Goal: Transaction & Acquisition: Purchase product/service

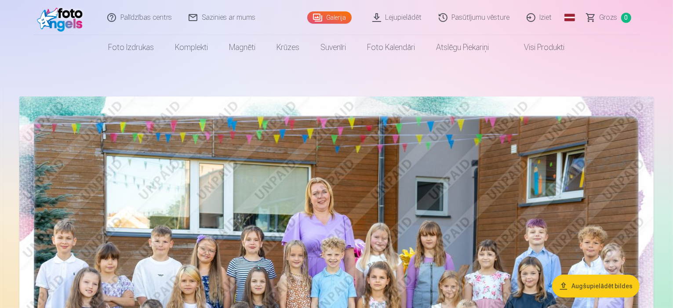
click at [340, 19] on link "Galerija" at bounding box center [329, 17] width 44 height 12
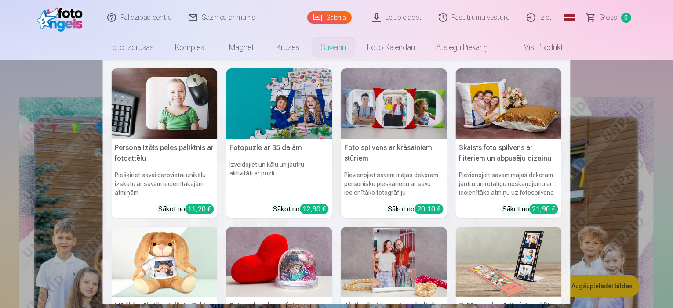
click at [71, 145] on nav "Personalizēts peles paliktnis ar fotoattēlu Piešķiriet savai darbvietai unikālu…" at bounding box center [336, 182] width 673 height 245
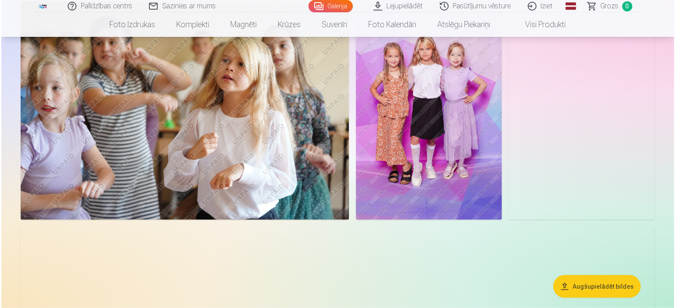
scroll to position [966, 0]
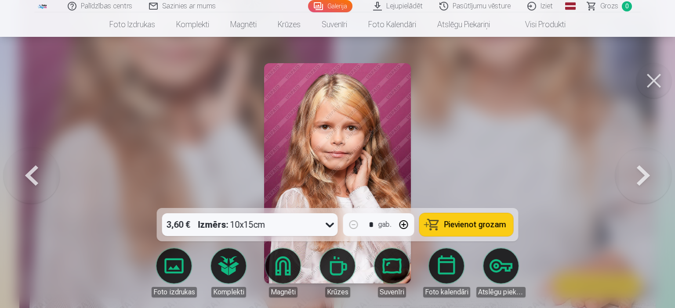
click at [637, 176] on button at bounding box center [643, 174] width 56 height 52
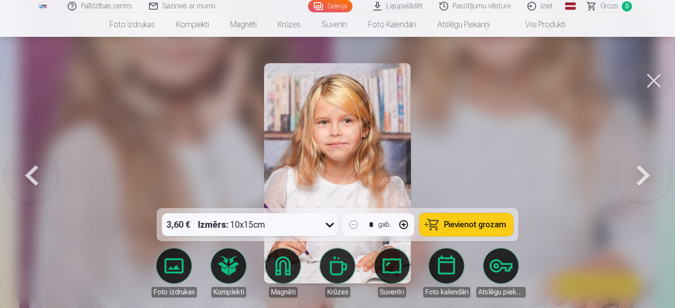
click at [637, 174] on button at bounding box center [643, 174] width 56 height 52
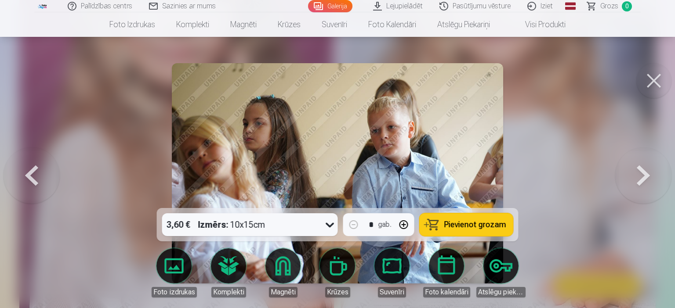
click at [637, 174] on button at bounding box center [643, 174] width 56 height 52
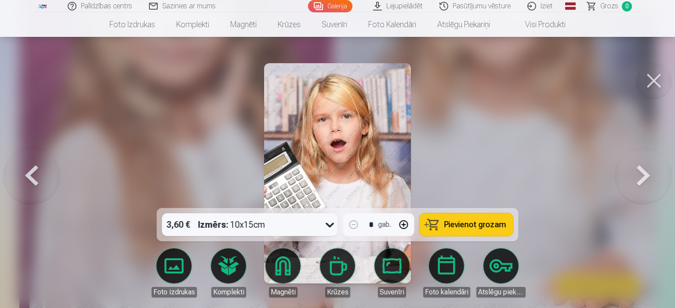
click at [637, 174] on button at bounding box center [643, 174] width 56 height 52
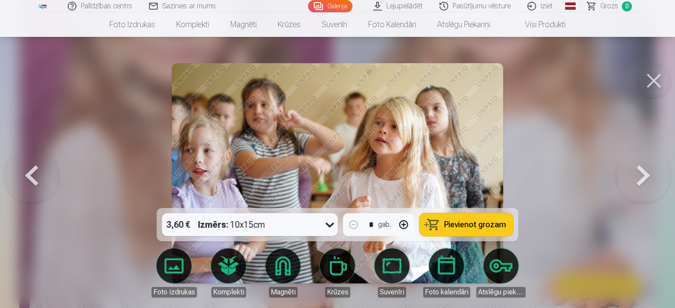
click at [636, 174] on button at bounding box center [643, 174] width 56 height 52
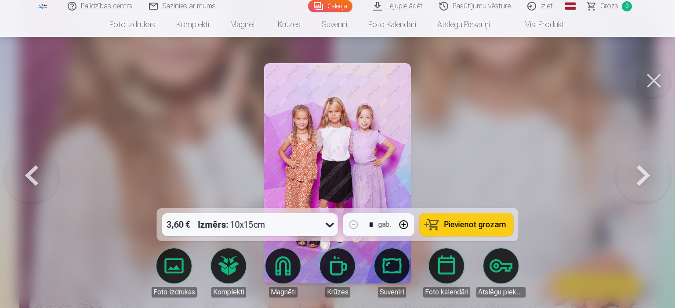
click at [325, 226] on icon at bounding box center [330, 225] width 14 height 14
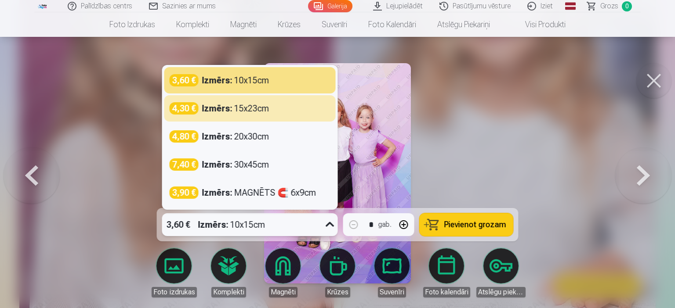
click at [256, 105] on div "Izmērs : 15x23cm" at bounding box center [235, 108] width 67 height 12
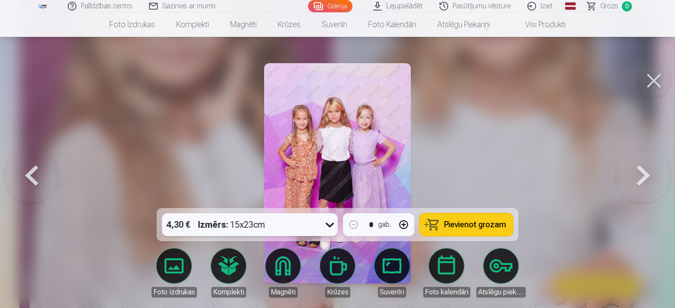
click at [469, 225] on span "Pievienot grozam" at bounding box center [475, 225] width 62 height 8
click at [633, 180] on button at bounding box center [643, 174] width 56 height 52
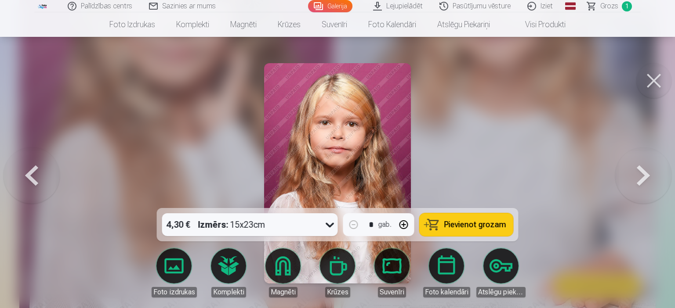
click at [332, 225] on icon at bounding box center [330, 225] width 14 height 14
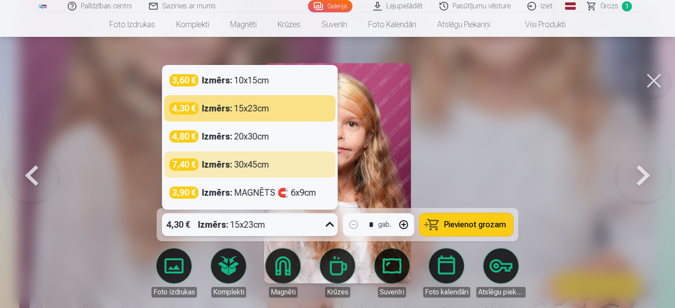
click at [224, 157] on div "7,40 € Izmērs : 30x45cm" at bounding box center [249, 165] width 171 height 26
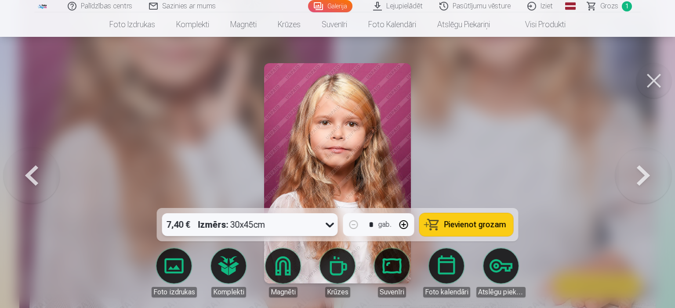
click at [404, 224] on button "button" at bounding box center [403, 224] width 21 height 21
click at [468, 230] on button "Pievienot grozam" at bounding box center [467, 225] width 94 height 23
type input "*"
click at [635, 178] on button at bounding box center [643, 174] width 56 height 52
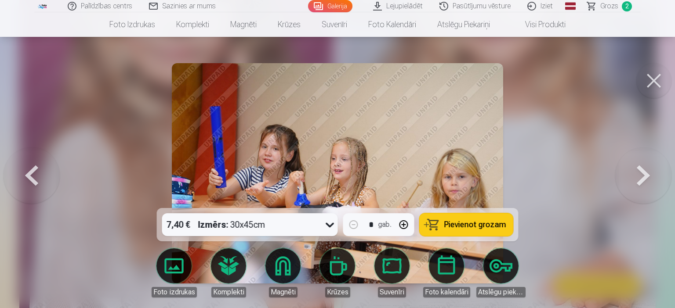
click at [635, 178] on button at bounding box center [643, 174] width 56 height 52
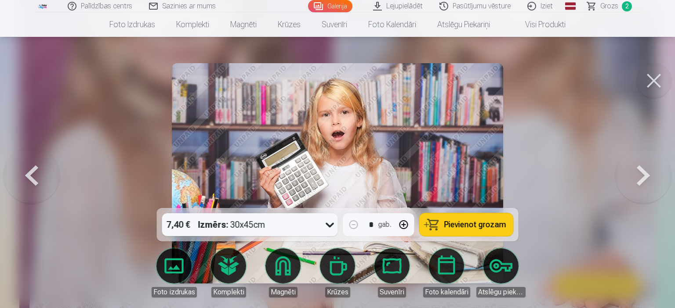
click at [327, 226] on icon at bounding box center [330, 225] width 14 height 14
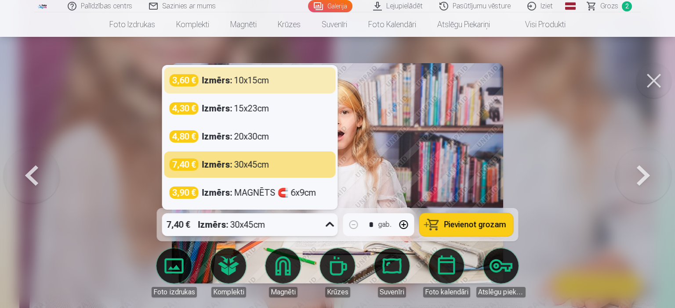
click at [247, 87] on div "3,60 € Izmērs : 10x15cm" at bounding box center [249, 80] width 171 height 26
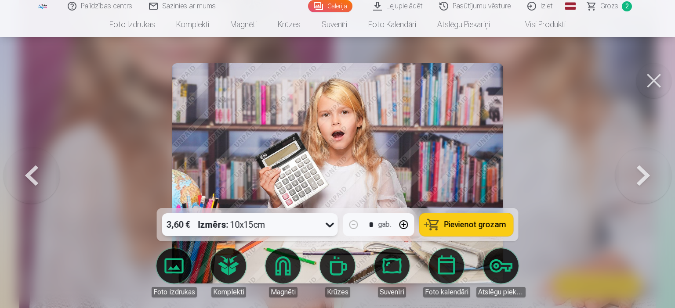
click at [490, 227] on span "Pievienot grozam" at bounding box center [475, 225] width 62 height 8
click at [634, 176] on button at bounding box center [643, 174] width 56 height 52
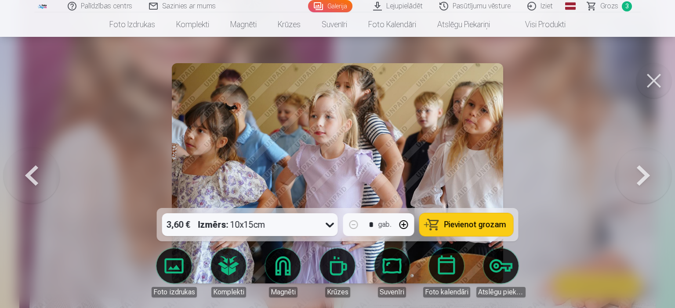
click at [450, 226] on span "Pievienot grozam" at bounding box center [475, 225] width 62 height 8
click at [638, 178] on button at bounding box center [643, 174] width 56 height 52
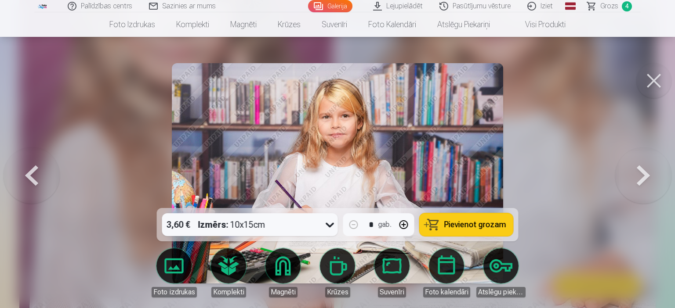
click at [368, 148] on img at bounding box center [337, 173] width 331 height 221
click at [449, 228] on span "Pievienot grozam" at bounding box center [475, 225] width 62 height 8
click at [641, 178] on button at bounding box center [643, 174] width 56 height 52
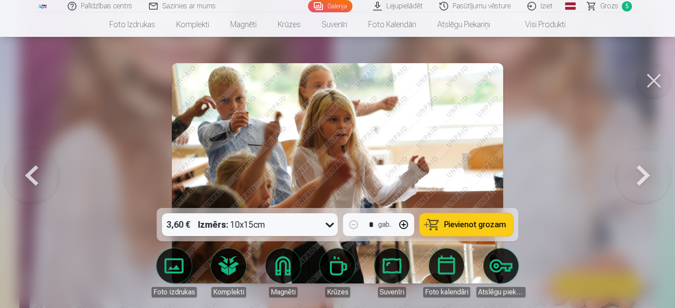
click at [641, 178] on button at bounding box center [643, 174] width 56 height 52
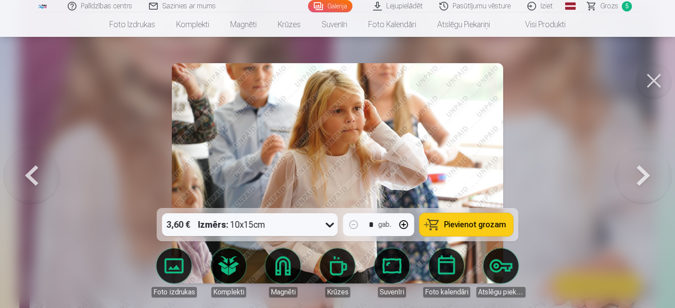
click at [641, 178] on button at bounding box center [643, 174] width 56 height 52
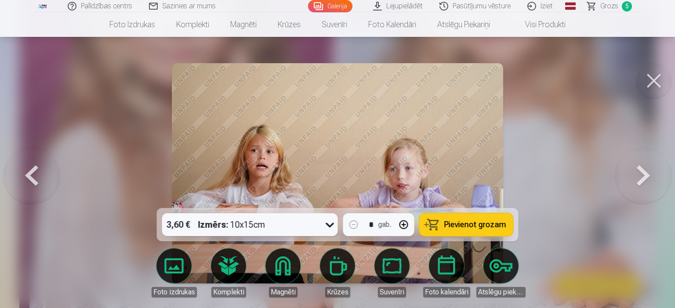
click at [460, 228] on span "Pievienot grozam" at bounding box center [475, 225] width 62 height 8
click at [634, 177] on button at bounding box center [643, 174] width 56 height 52
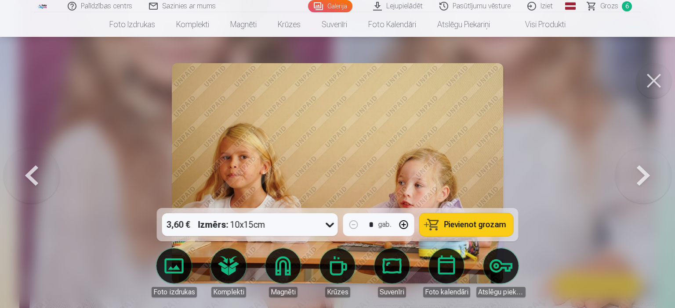
click at [453, 222] on span "Pievienot grozam" at bounding box center [475, 225] width 62 height 8
click at [634, 181] on button at bounding box center [643, 174] width 56 height 52
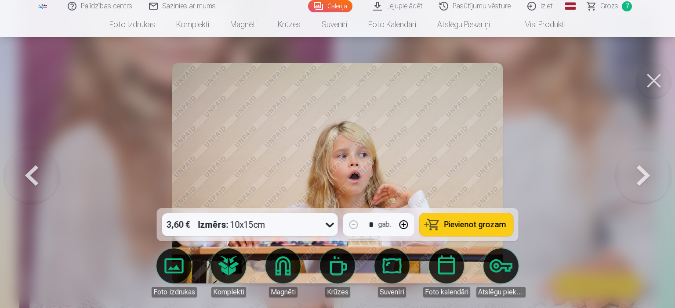
click at [634, 181] on button at bounding box center [643, 174] width 56 height 52
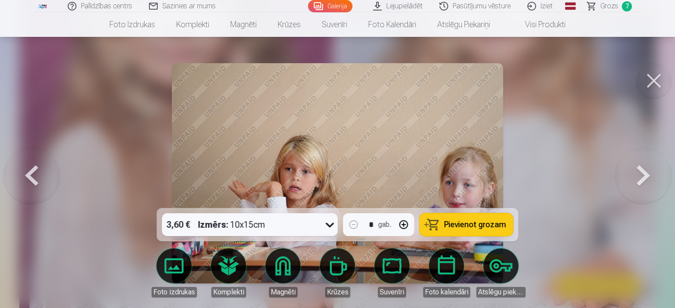
click at [634, 181] on button at bounding box center [643, 174] width 56 height 52
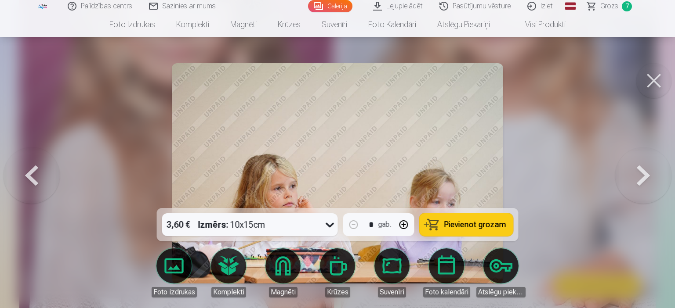
click at [633, 181] on button at bounding box center [643, 174] width 56 height 52
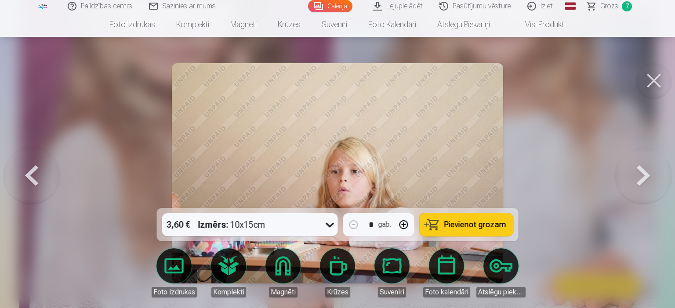
click at [633, 181] on button at bounding box center [643, 174] width 56 height 52
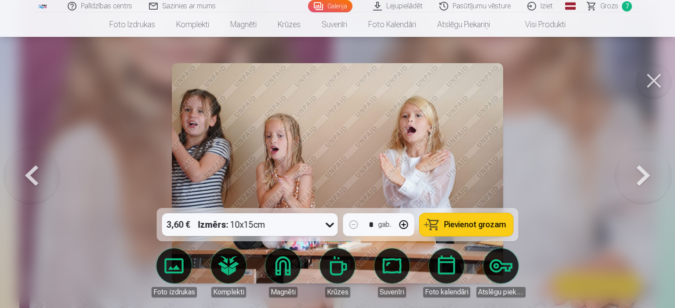
click at [633, 181] on button at bounding box center [643, 174] width 56 height 52
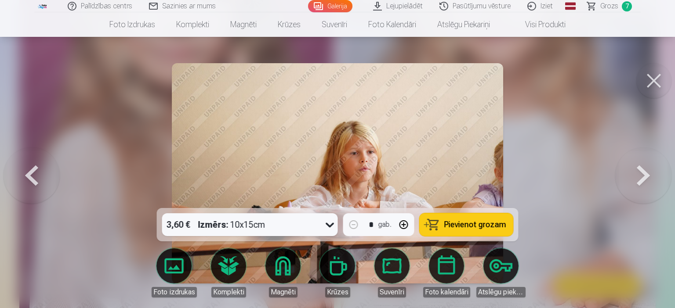
click at [632, 181] on button at bounding box center [643, 174] width 56 height 52
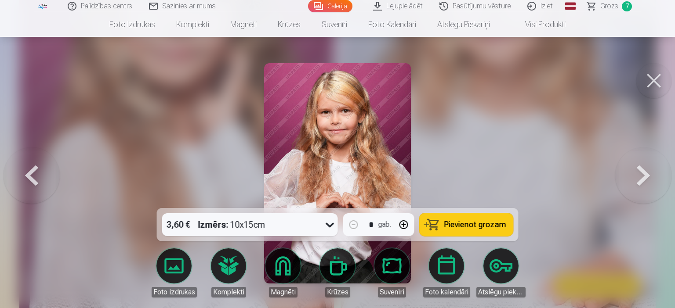
click at [632, 181] on button at bounding box center [643, 174] width 56 height 52
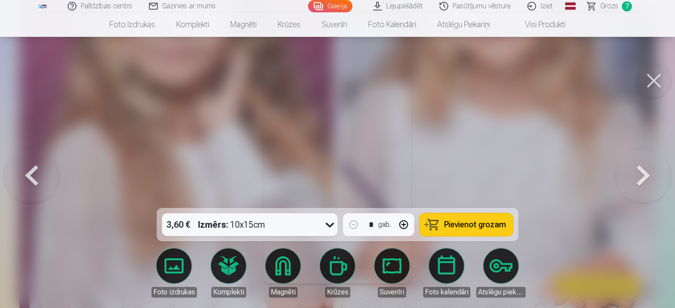
click at [631, 181] on button at bounding box center [643, 174] width 56 height 52
click at [631, 181] on div at bounding box center [337, 154] width 675 height 308
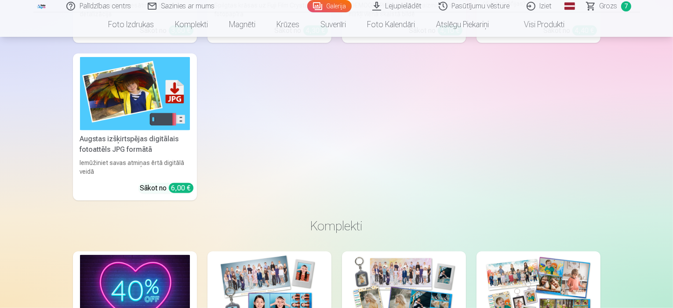
scroll to position [7334, 0]
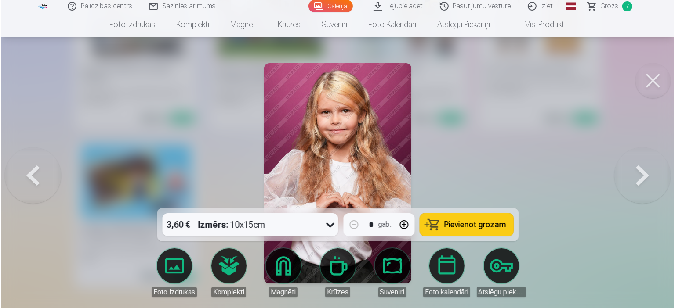
scroll to position [7356, 0]
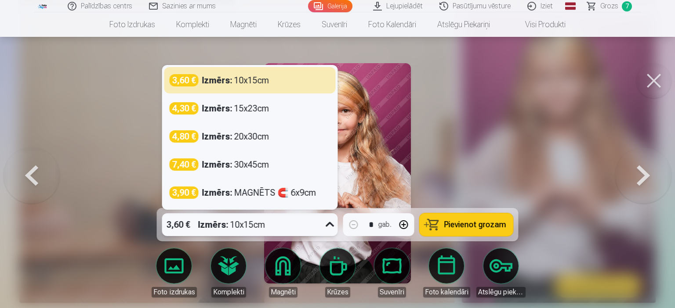
click at [333, 226] on icon at bounding box center [330, 225] width 14 height 14
click at [405, 225] on button "button" at bounding box center [403, 224] width 21 height 21
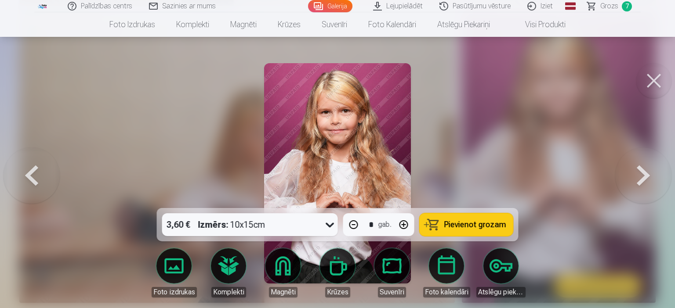
click at [405, 225] on button "button" at bounding box center [403, 224] width 21 height 21
click at [449, 221] on span "Pievienot grozam" at bounding box center [475, 225] width 62 height 8
type input "*"
click at [641, 176] on button at bounding box center [643, 174] width 56 height 52
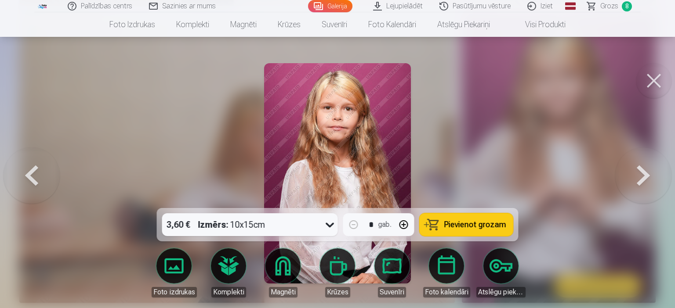
click at [329, 225] on icon at bounding box center [330, 225] width 8 height 5
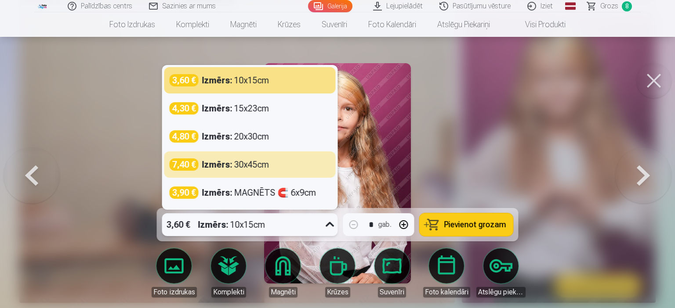
click at [250, 162] on div "Izmērs : 30x45cm" at bounding box center [235, 165] width 67 height 12
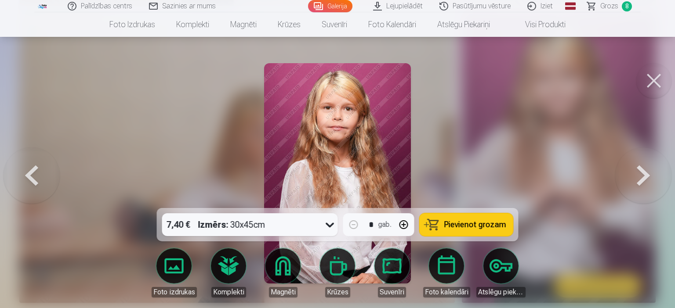
click at [462, 221] on span "Pievienot grozam" at bounding box center [475, 225] width 62 height 8
click at [608, 7] on span "Grozs" at bounding box center [609, 6] width 18 height 11
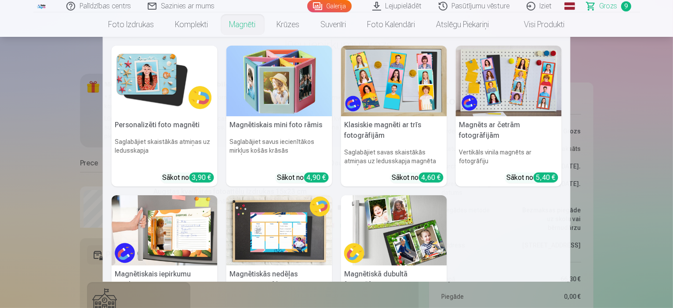
click at [249, 27] on link "Magnēti" at bounding box center [242, 24] width 47 height 25
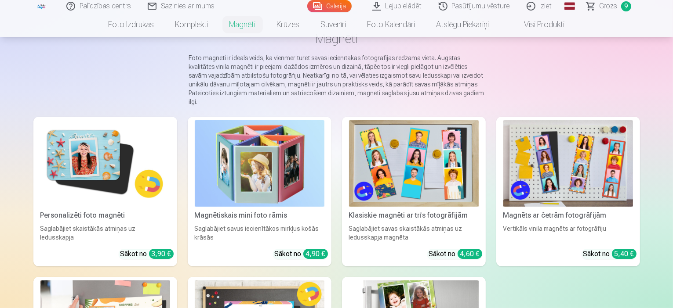
scroll to position [44, 0]
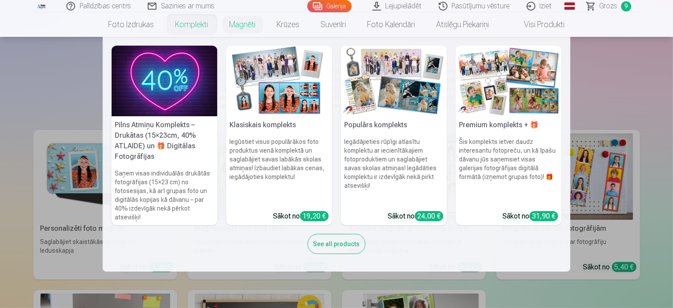
click at [193, 26] on link "Komplekti" at bounding box center [192, 24] width 54 height 25
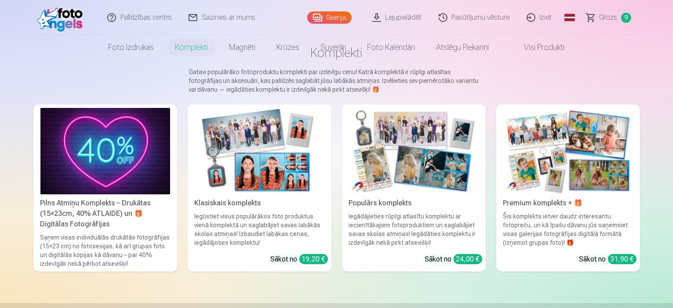
scroll to position [88, 0]
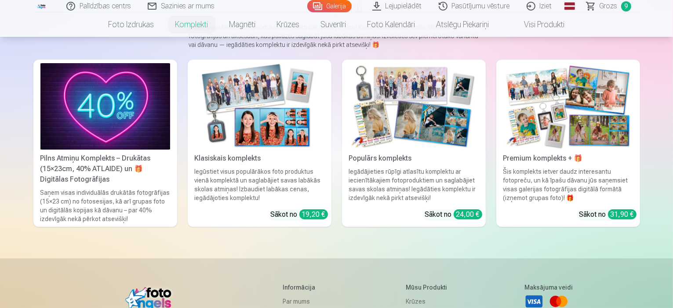
click at [258, 150] on img at bounding box center [260, 106] width 130 height 87
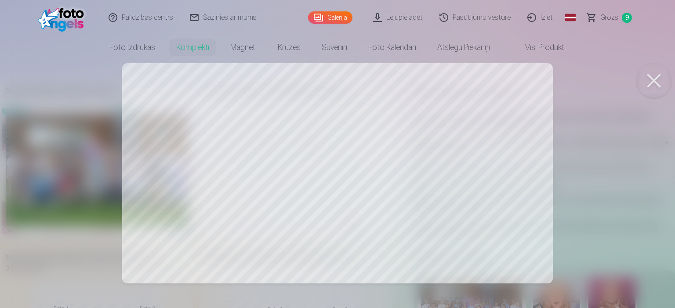
click at [249, 183] on div at bounding box center [337, 154] width 675 height 308
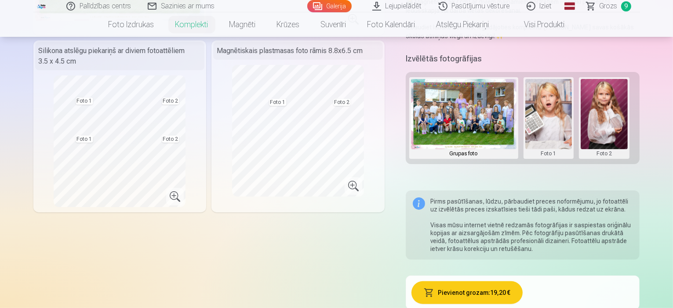
scroll to position [220, 0]
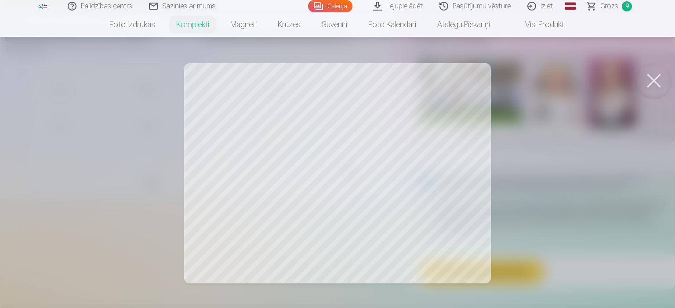
click at [263, 188] on div at bounding box center [337, 154] width 675 height 308
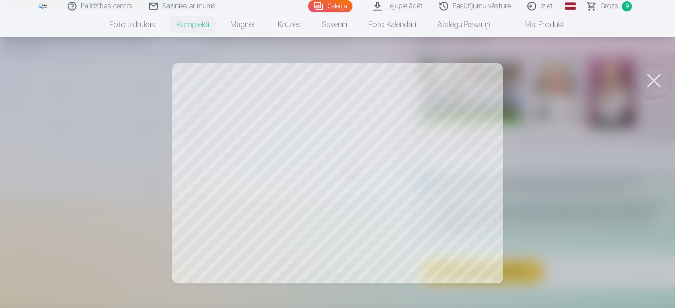
click at [402, 167] on div at bounding box center [337, 154] width 675 height 308
click at [282, 153] on div at bounding box center [337, 154] width 675 height 308
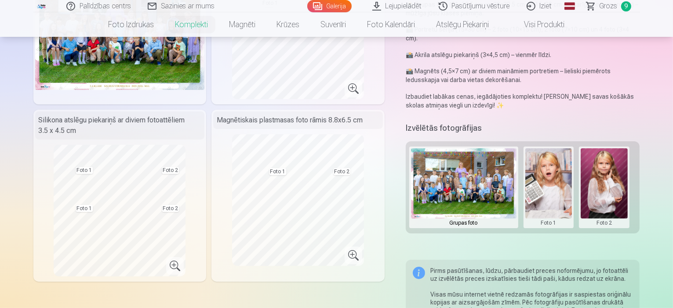
scroll to position [176, 0]
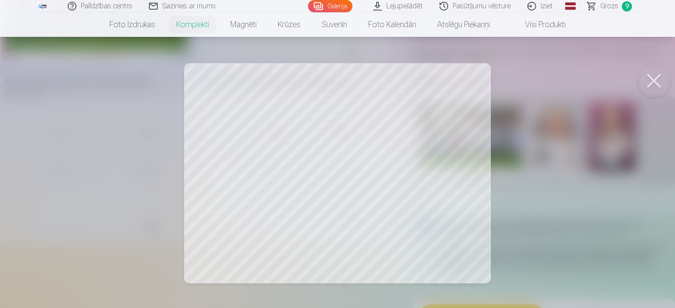
click at [435, 217] on div at bounding box center [337, 154] width 675 height 308
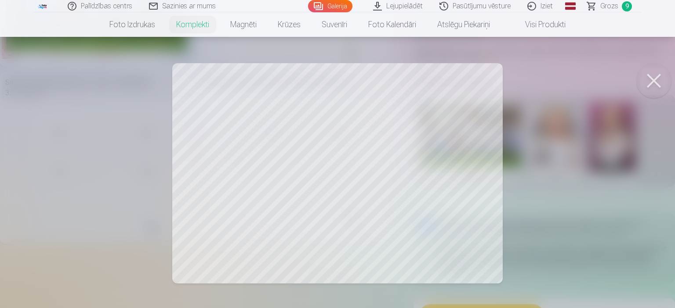
click at [246, 173] on div at bounding box center [337, 154] width 675 height 308
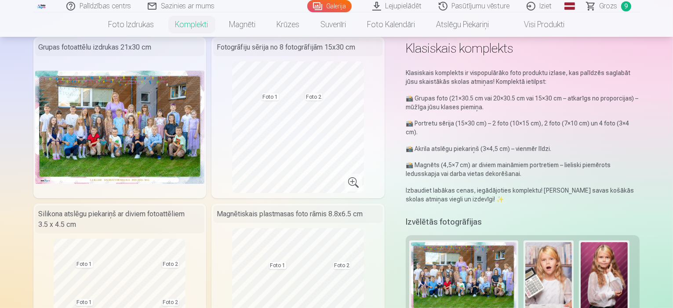
scroll to position [0, 0]
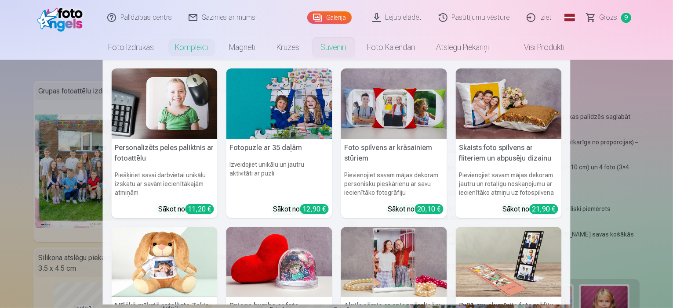
click at [343, 44] on link "Suvenīri" at bounding box center [333, 47] width 47 height 25
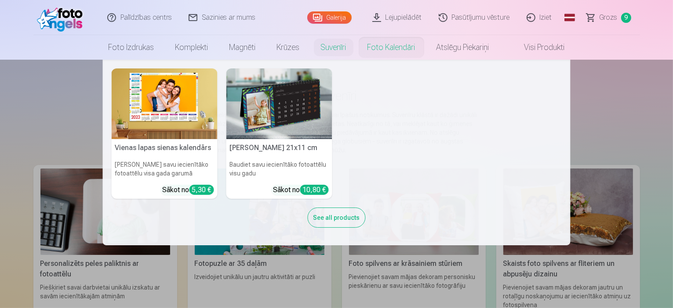
click at [384, 48] on link "Foto kalendāri" at bounding box center [391, 47] width 69 height 25
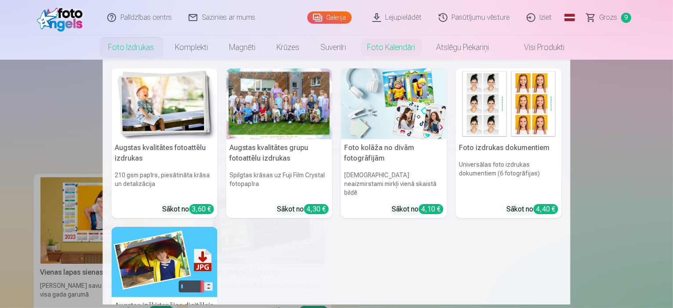
click at [145, 41] on link "Foto izdrukas" at bounding box center [131, 47] width 67 height 25
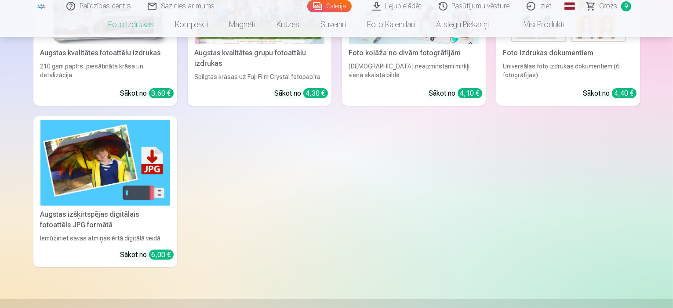
scroll to position [88, 0]
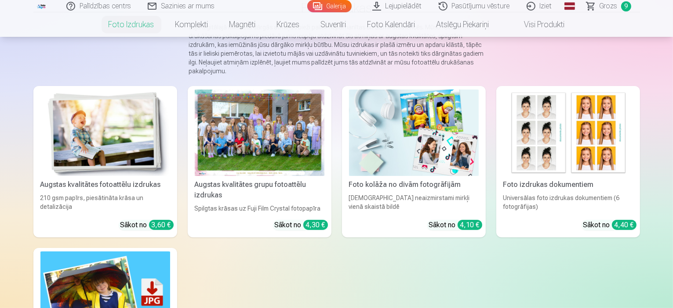
click at [595, 148] on img at bounding box center [568, 133] width 130 height 87
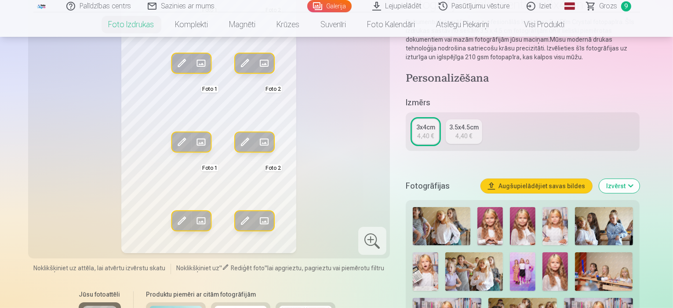
scroll to position [132, 0]
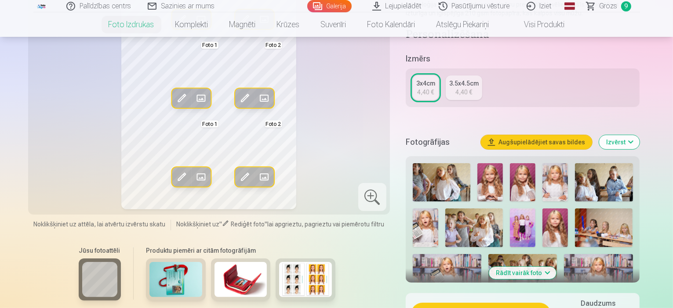
click at [542, 222] on img at bounding box center [554, 228] width 25 height 38
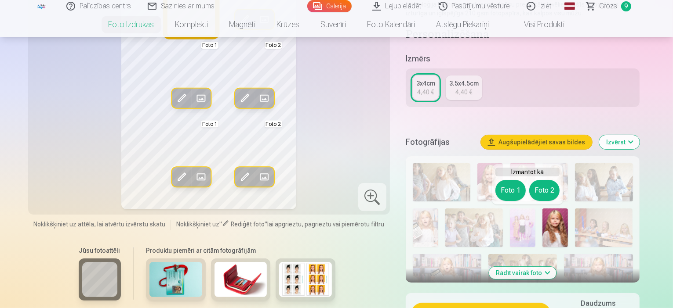
click at [510, 192] on button "Foto 1" at bounding box center [510, 190] width 30 height 21
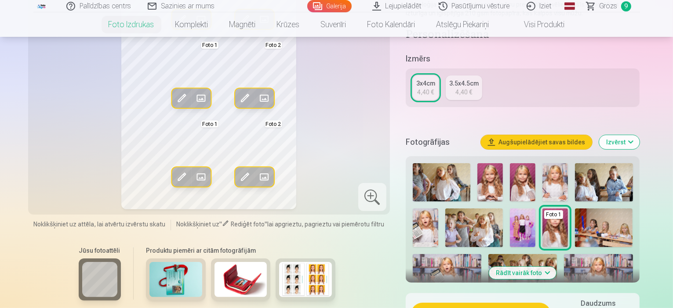
click at [542, 231] on img at bounding box center [554, 228] width 25 height 38
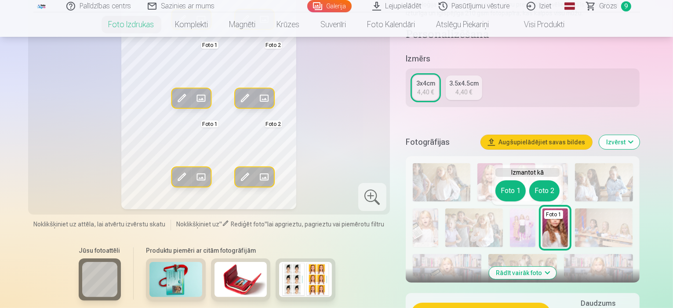
click at [542, 229] on img at bounding box center [554, 228] width 25 height 38
click at [577, 138] on button "Augšupielādējiet savas bildes" at bounding box center [536, 142] width 111 height 14
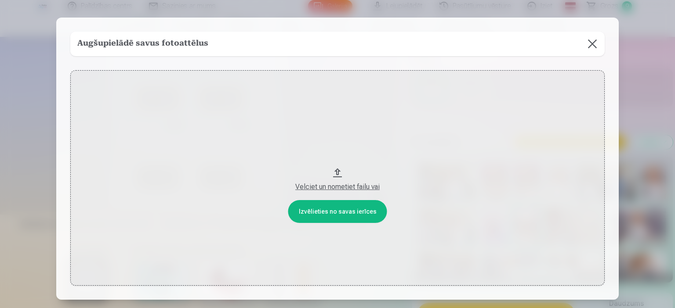
click at [594, 37] on button at bounding box center [592, 44] width 25 height 25
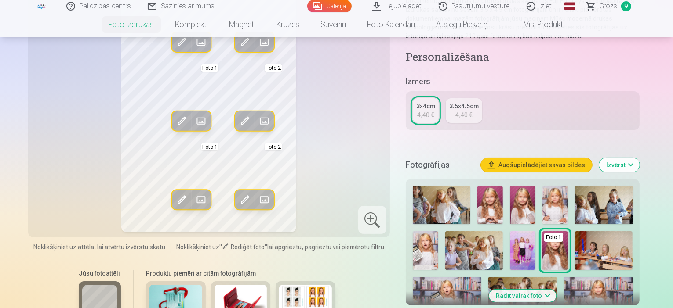
scroll to position [0, 0]
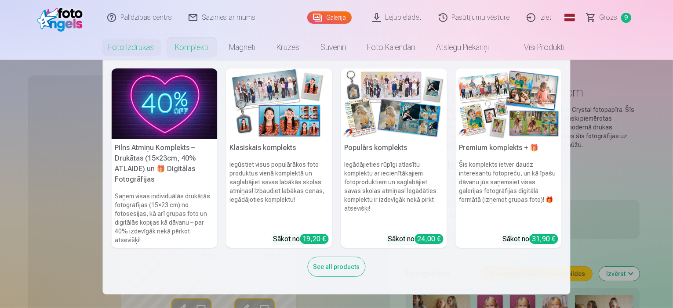
click at [184, 45] on link "Komplekti" at bounding box center [192, 47] width 54 height 25
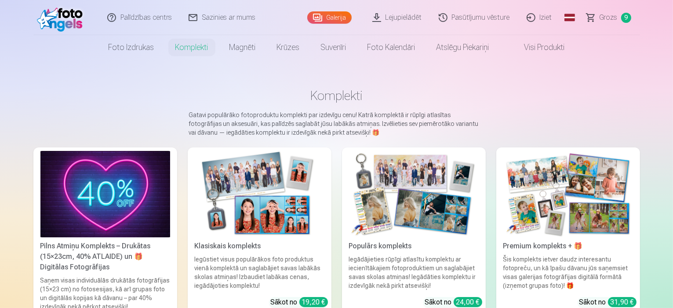
click at [608, 11] on link "Grozs 9" at bounding box center [609, 17] width 62 height 35
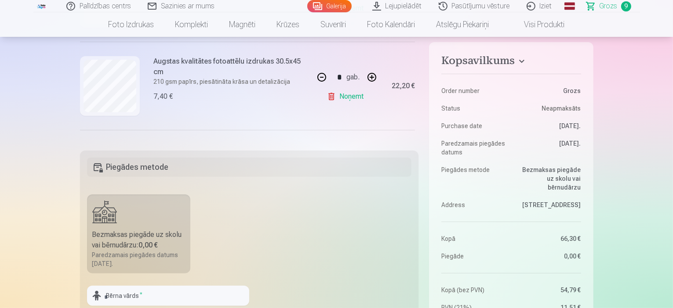
scroll to position [132, 0]
click at [340, 94] on link "Noņemt" at bounding box center [347, 96] width 40 height 18
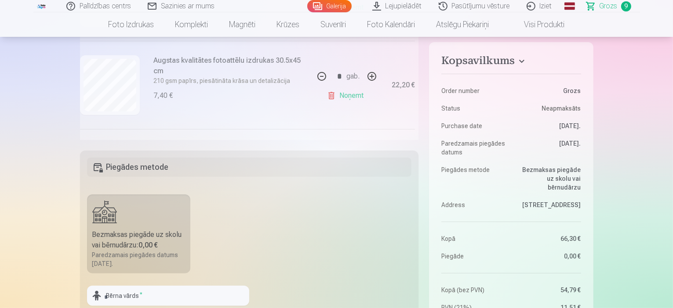
type input "*"
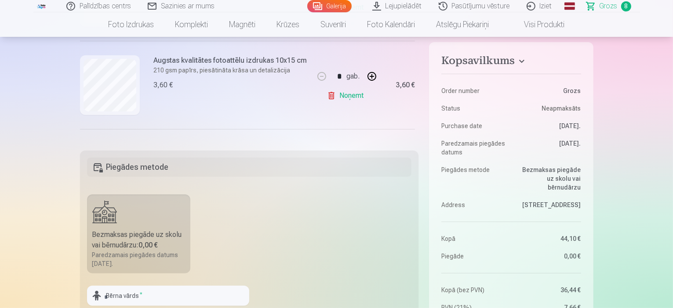
click at [340, 94] on link "Noņemt" at bounding box center [347, 96] width 40 height 18
type input "*"
click at [340, 94] on link "Noņemt" at bounding box center [347, 96] width 40 height 18
type input "*"
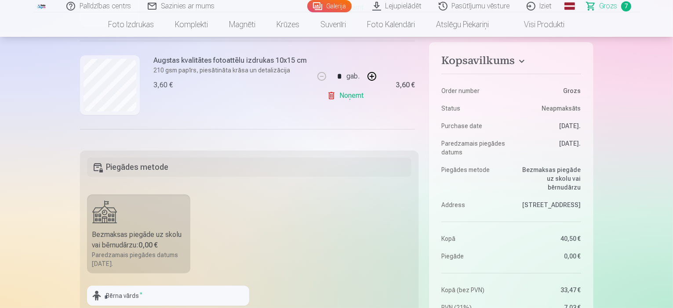
type input "*"
click at [340, 94] on link "Noņemt" at bounding box center [347, 96] width 40 height 18
type input "*"
click at [340, 94] on link "Noņemt" at bounding box center [347, 96] width 40 height 18
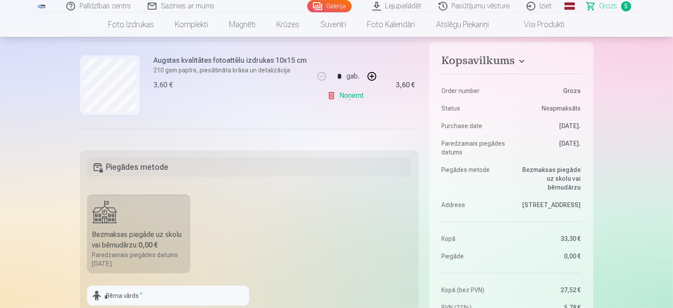
type input "*"
click at [340, 94] on link "Noņemt" at bounding box center [347, 96] width 40 height 18
type input "*"
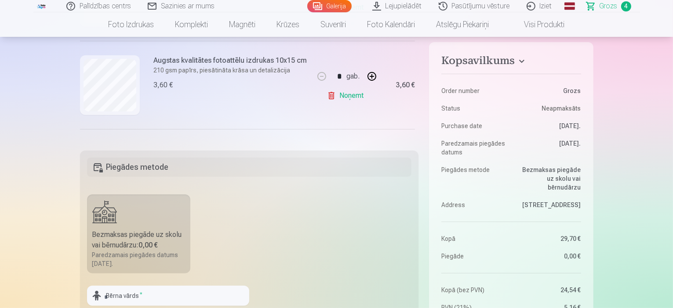
scroll to position [141, 0]
click at [340, 94] on link "Noņemt" at bounding box center [347, 96] width 40 height 18
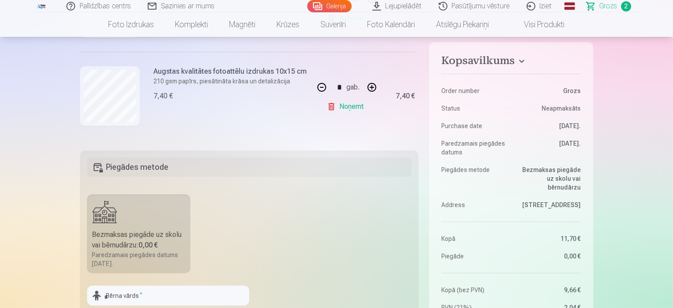
type input "*"
click at [345, 103] on link "Noņemt" at bounding box center [347, 107] width 40 height 18
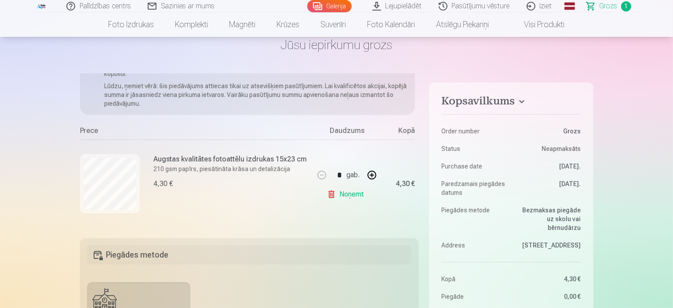
scroll to position [0, 0]
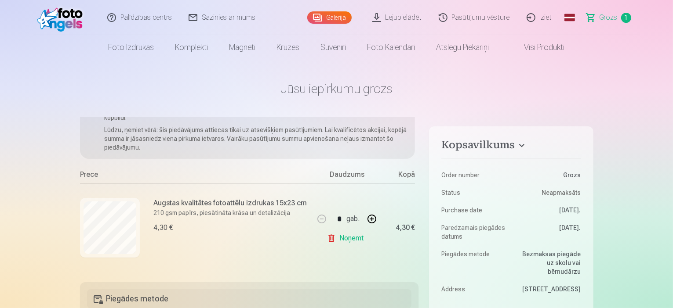
click at [336, 19] on link "Galerija" at bounding box center [329, 17] width 44 height 12
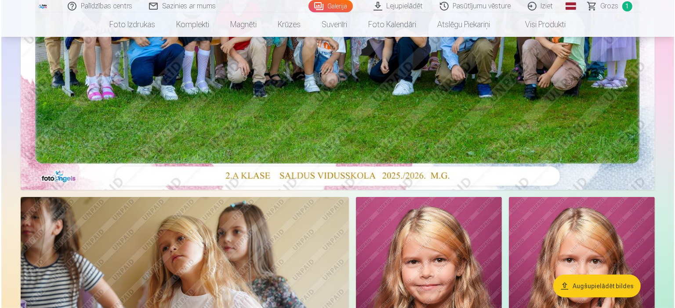
scroll to position [220, 0]
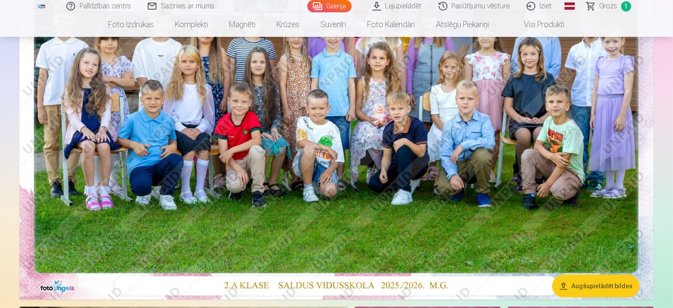
click at [409, 125] on img at bounding box center [336, 88] width 634 height 423
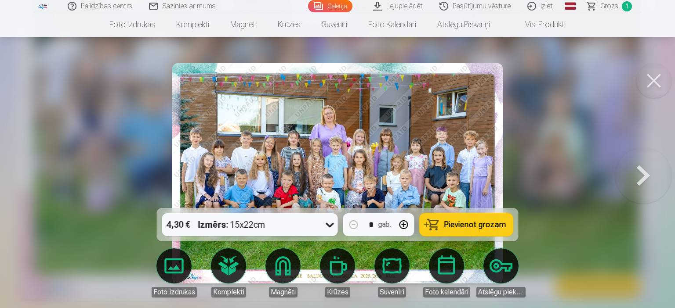
click at [464, 225] on span "Pievienot grozam" at bounding box center [475, 225] width 62 height 8
click at [640, 176] on button at bounding box center [643, 174] width 56 height 52
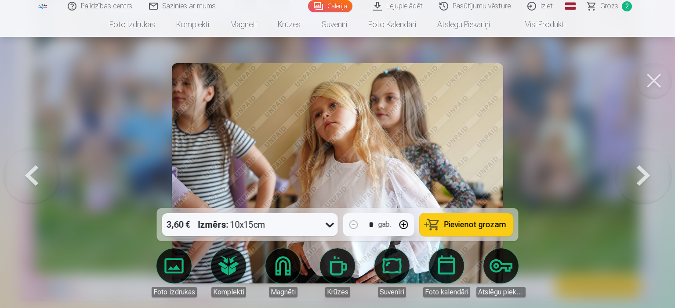
click at [640, 176] on button at bounding box center [643, 174] width 56 height 52
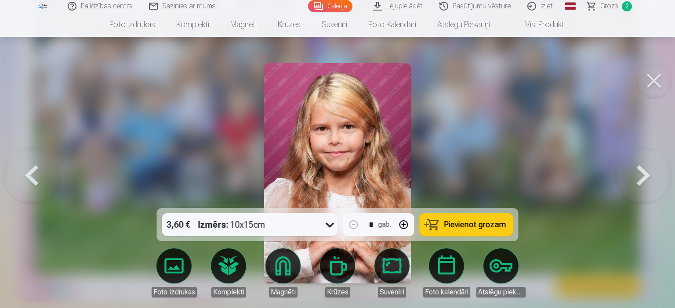
click at [640, 176] on button at bounding box center [643, 174] width 56 height 52
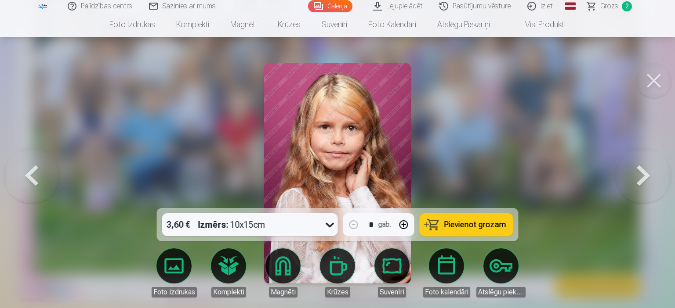
click at [406, 224] on button "button" at bounding box center [403, 224] width 21 height 21
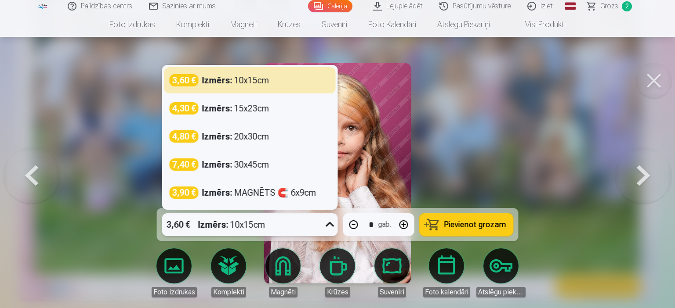
click at [332, 226] on icon at bounding box center [330, 225] width 14 height 14
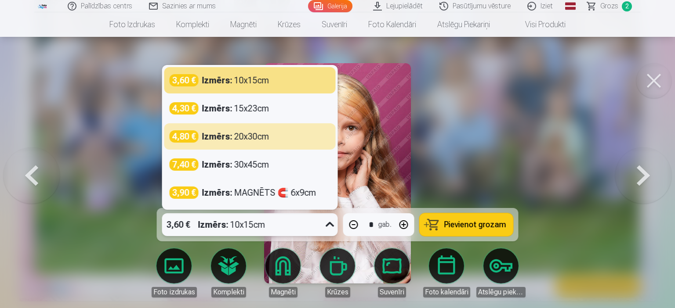
click at [231, 141] on strong "Izmērs :" at bounding box center [217, 136] width 30 height 12
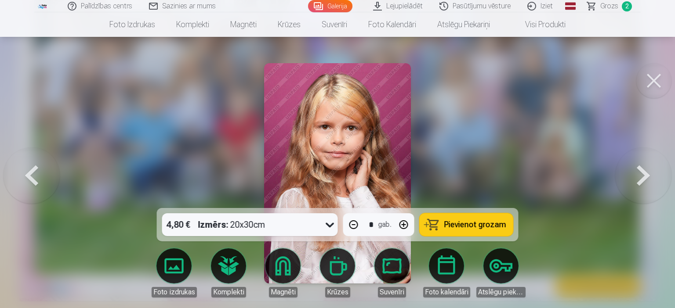
click at [487, 217] on button "Pievienot grozam" at bounding box center [467, 225] width 94 height 23
click at [633, 180] on button at bounding box center [643, 174] width 56 height 52
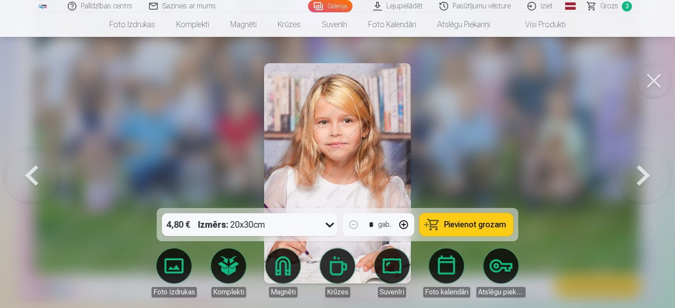
click at [633, 180] on button at bounding box center [643, 174] width 56 height 52
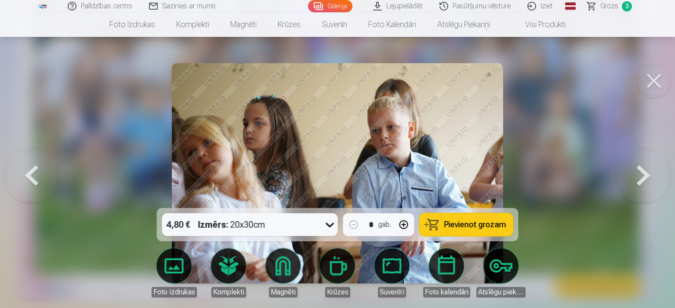
click at [633, 180] on button at bounding box center [643, 174] width 56 height 52
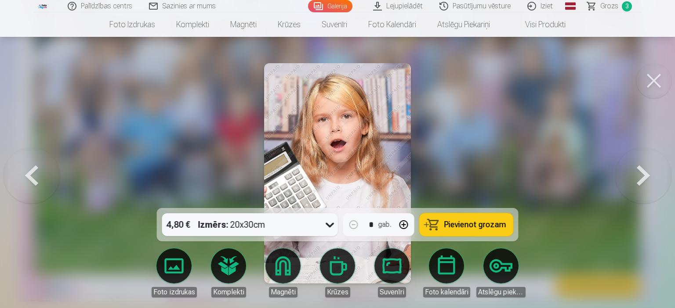
click at [633, 180] on button at bounding box center [643, 174] width 56 height 52
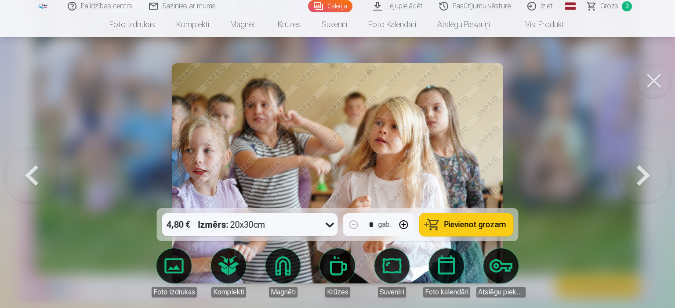
click at [633, 181] on button at bounding box center [643, 174] width 56 height 52
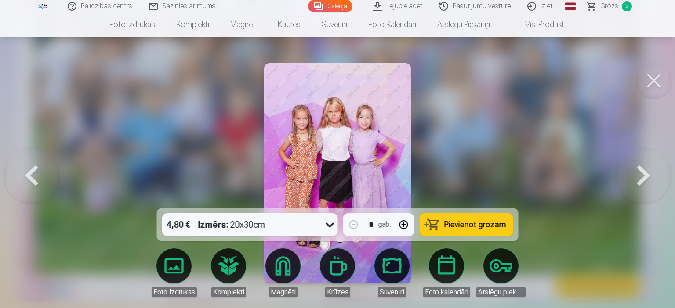
click at [633, 181] on button at bounding box center [643, 174] width 56 height 52
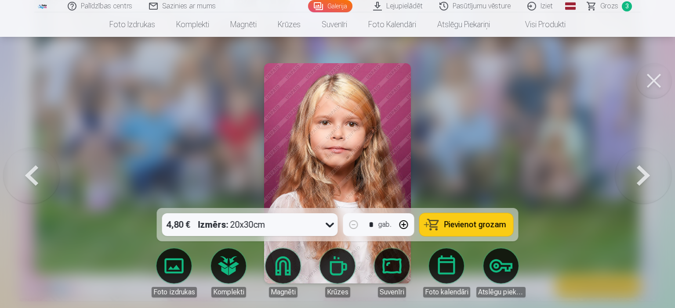
click at [407, 227] on button "button" at bounding box center [403, 224] width 21 height 21
click at [456, 228] on span "Pievienot grozam" at bounding box center [475, 225] width 62 height 8
type input "*"
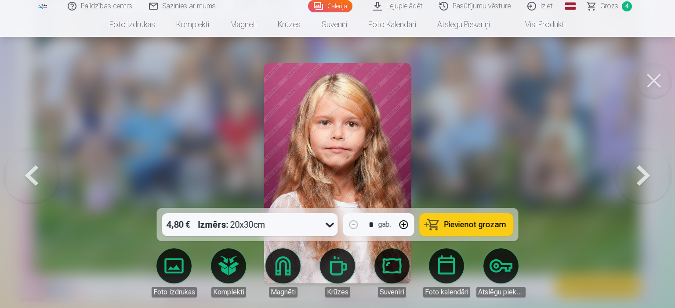
click at [610, 7] on span "Grozs" at bounding box center [609, 6] width 18 height 11
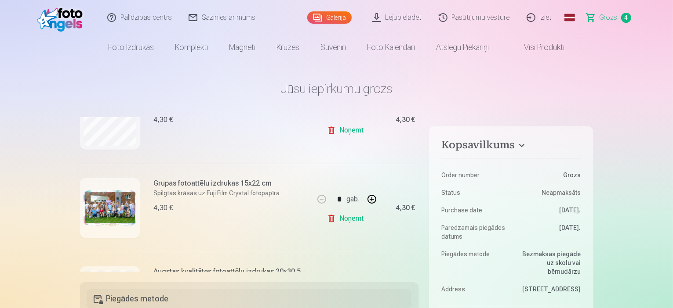
scroll to position [176, 0]
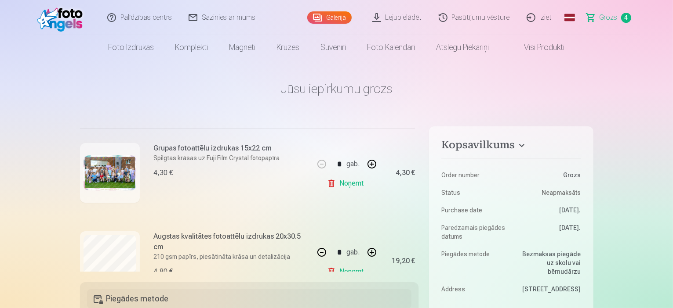
click at [346, 182] on link "Noņemt" at bounding box center [347, 184] width 40 height 18
type input "*"
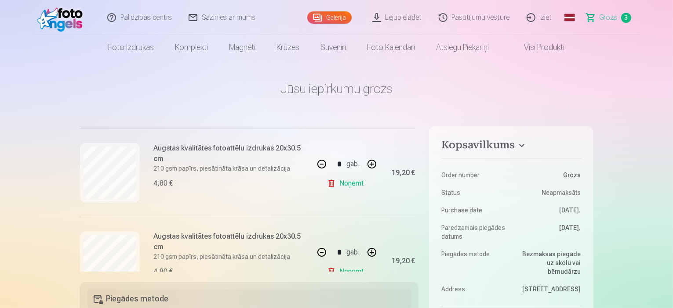
click at [347, 183] on link "Noņemt" at bounding box center [347, 184] width 40 height 18
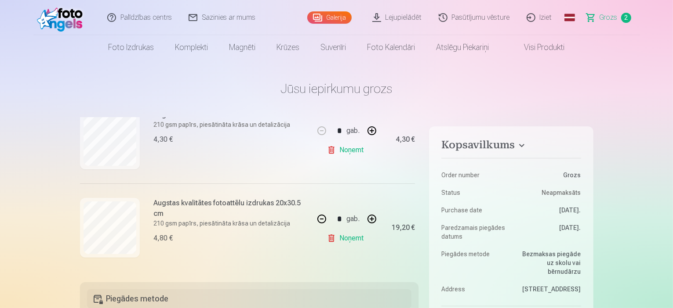
click at [341, 146] on link "Noņemt" at bounding box center [347, 150] width 40 height 18
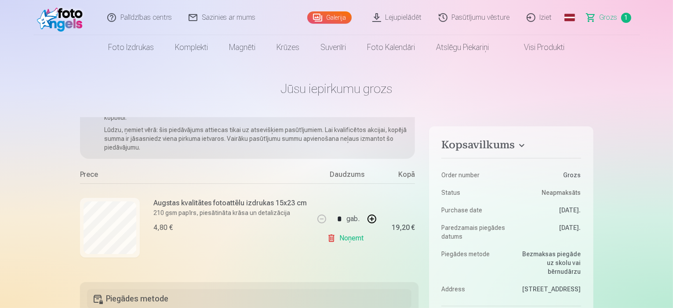
type input "*"
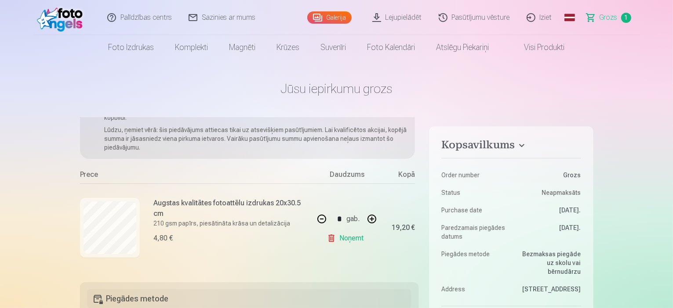
click at [348, 238] on link "Noņemt" at bounding box center [347, 239] width 40 height 18
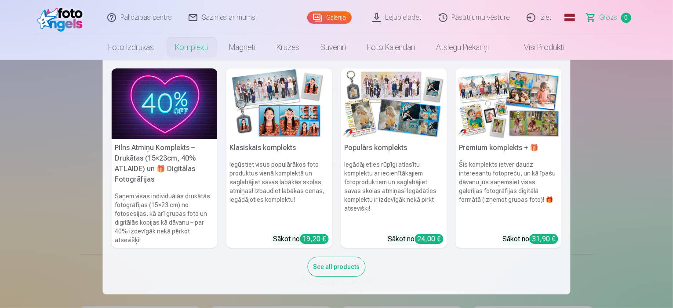
click at [185, 46] on link "Komplekti" at bounding box center [192, 47] width 54 height 25
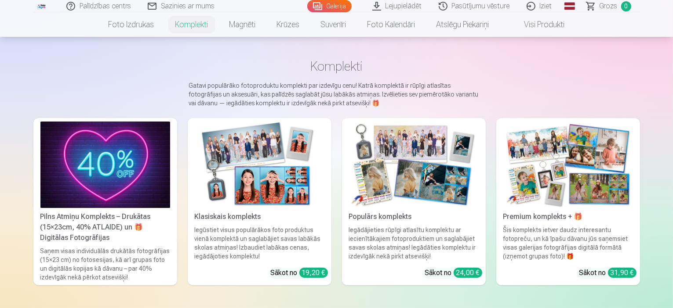
scroll to position [44, 0]
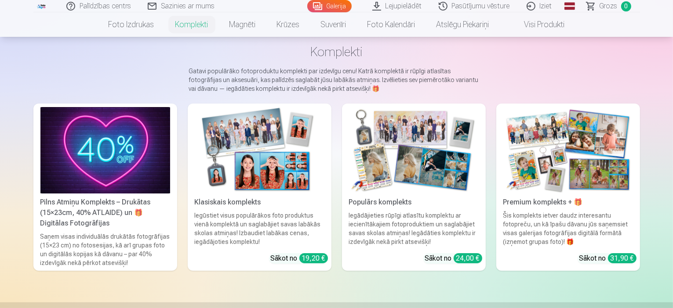
click at [255, 162] on img at bounding box center [260, 150] width 130 height 87
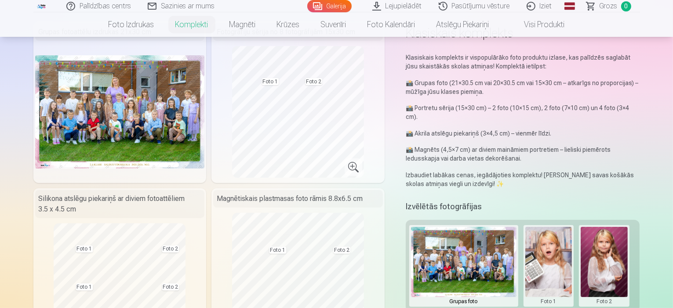
scroll to position [44, 0]
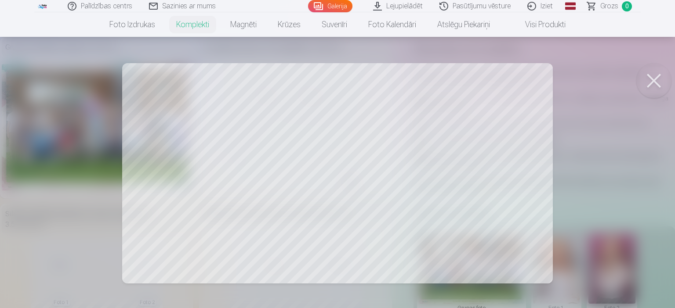
click at [458, 243] on div at bounding box center [337, 154] width 675 height 308
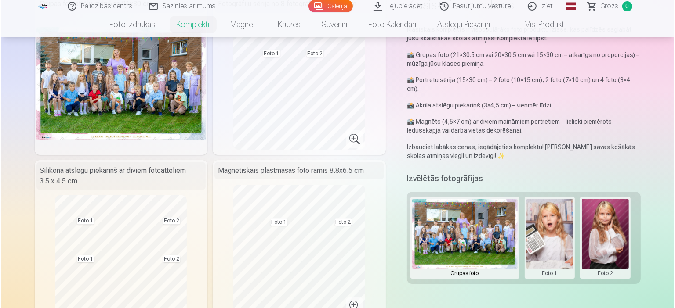
scroll to position [88, 0]
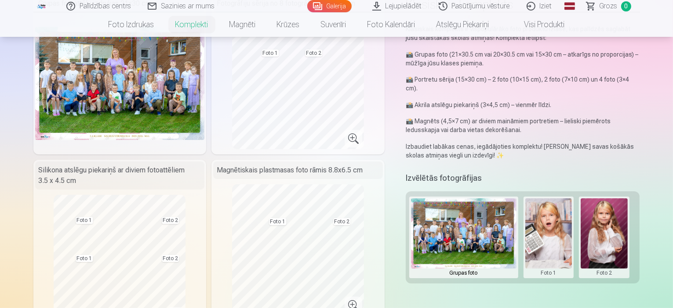
click at [605, 226] on button at bounding box center [603, 238] width 47 height 78
click at [612, 232] on button "Nomainiet foto" at bounding box center [611, 229] width 72 height 25
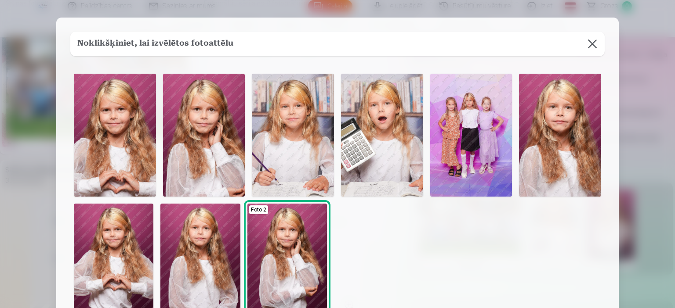
scroll to position [44, 0]
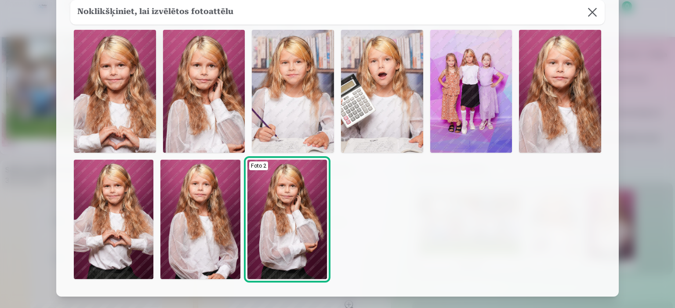
click at [205, 241] on img at bounding box center [200, 219] width 80 height 119
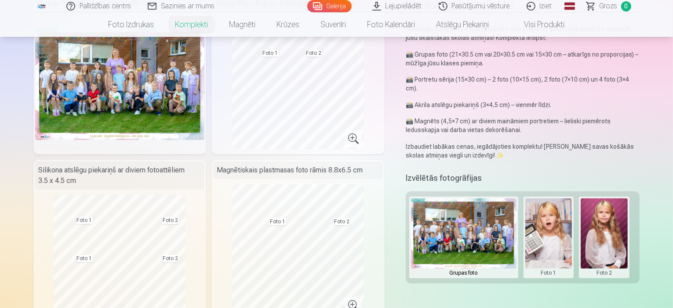
click at [560, 235] on button at bounding box center [548, 238] width 47 height 78
click at [561, 230] on button "Nomainiet foto" at bounding box center [555, 229] width 72 height 25
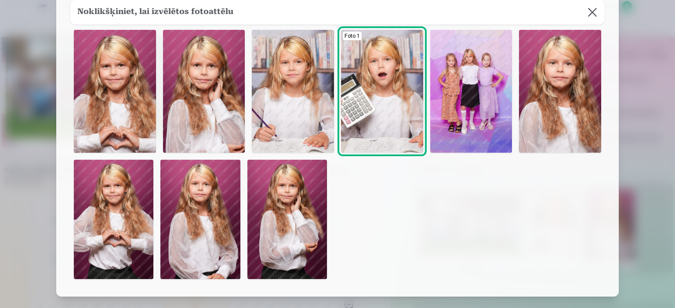
click at [117, 221] on img at bounding box center [114, 219] width 80 height 119
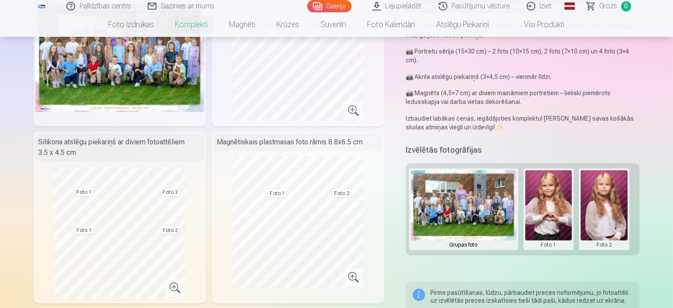
scroll to position [132, 0]
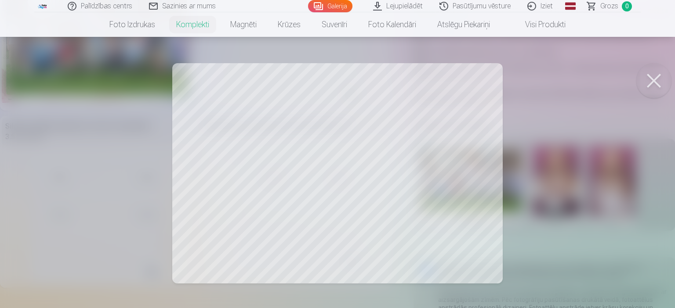
click at [423, 170] on div at bounding box center [337, 154] width 675 height 308
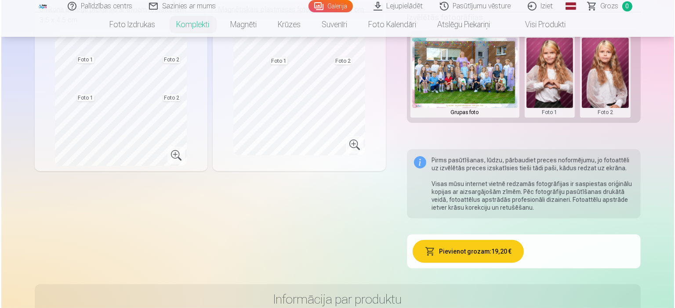
scroll to position [264, 0]
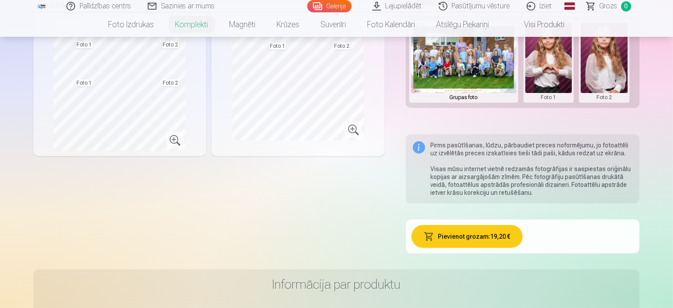
click at [481, 225] on button "Pievienot grozam : 19,20 €" at bounding box center [466, 236] width 111 height 23
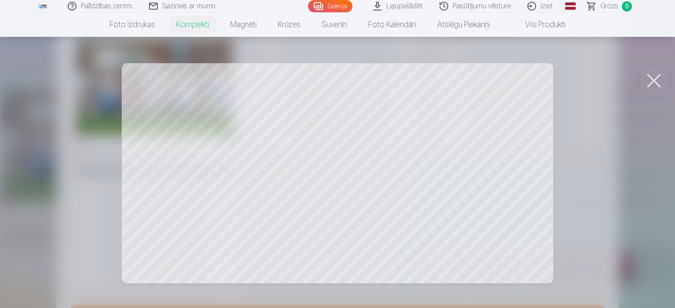
scroll to position [25, 0]
click at [652, 80] on button at bounding box center [653, 80] width 35 height 35
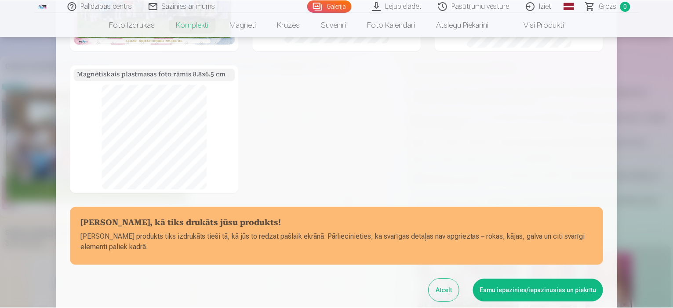
scroll to position [176, 0]
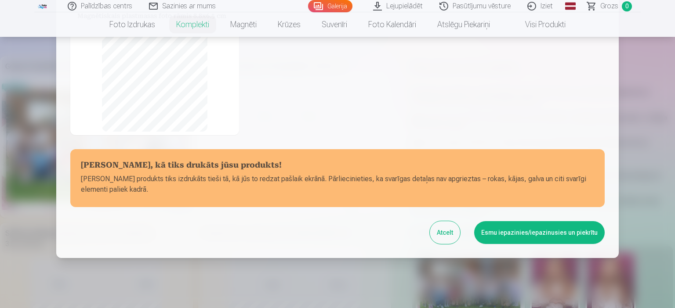
click at [537, 231] on button "Esmu iepazinies/iepazinusies un piekrītu" at bounding box center [539, 232] width 130 height 23
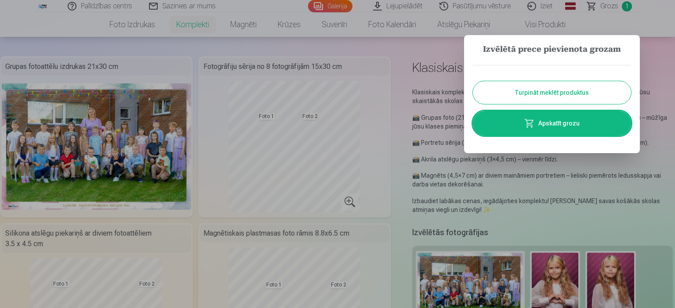
click at [553, 95] on button "Turpināt meklēt produktus" at bounding box center [552, 92] width 158 height 23
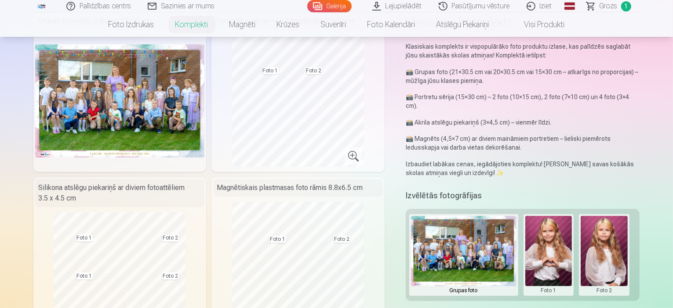
scroll to position [0, 0]
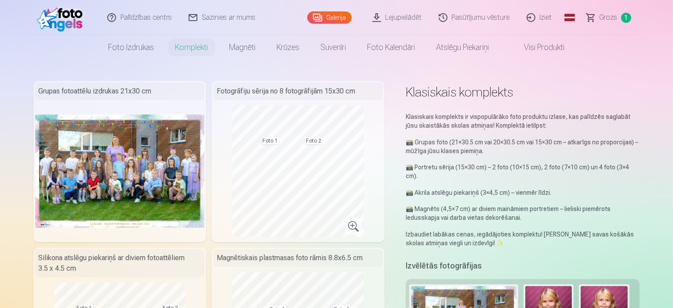
click at [336, 18] on link "Galerija" at bounding box center [329, 17] width 44 height 12
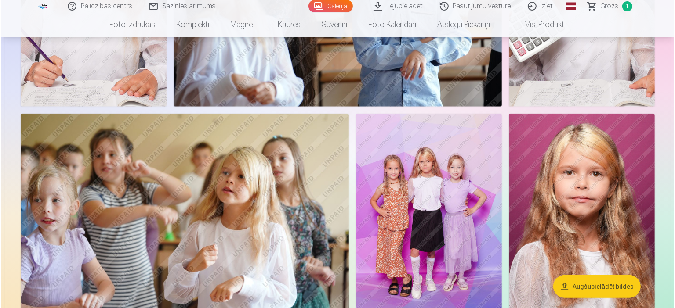
scroll to position [879, 0]
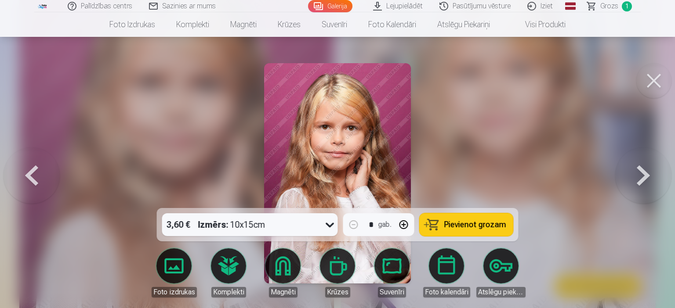
click at [620, 176] on button at bounding box center [643, 174] width 56 height 52
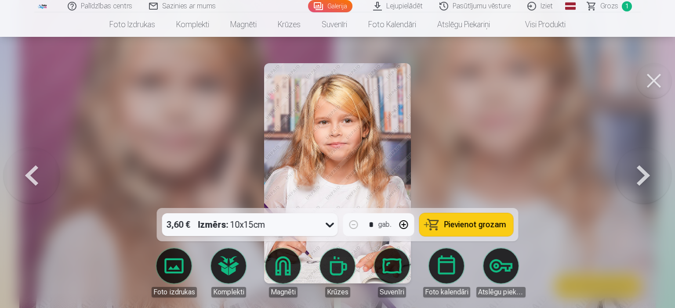
click at [620, 176] on button at bounding box center [643, 174] width 56 height 52
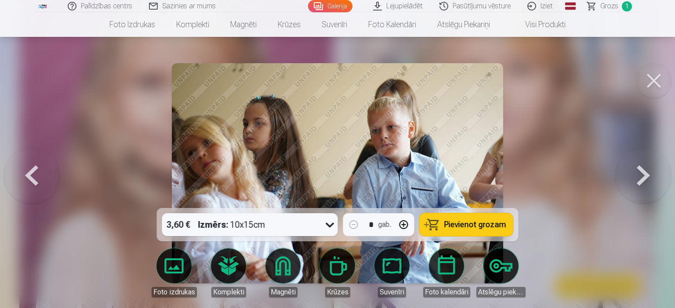
click at [620, 176] on button at bounding box center [643, 174] width 56 height 52
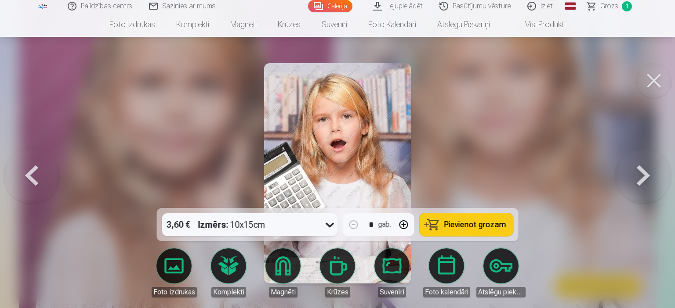
click at [620, 176] on button at bounding box center [643, 174] width 56 height 52
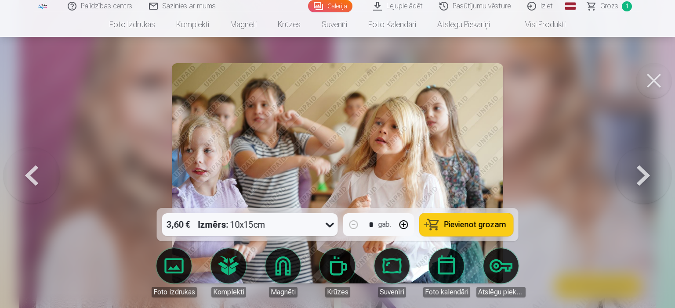
click at [620, 176] on button at bounding box center [643, 174] width 56 height 52
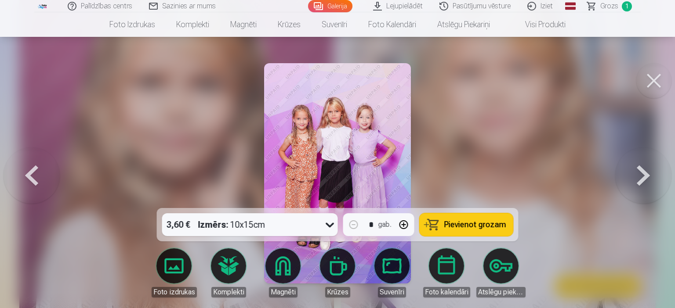
click at [620, 176] on button at bounding box center [643, 174] width 56 height 52
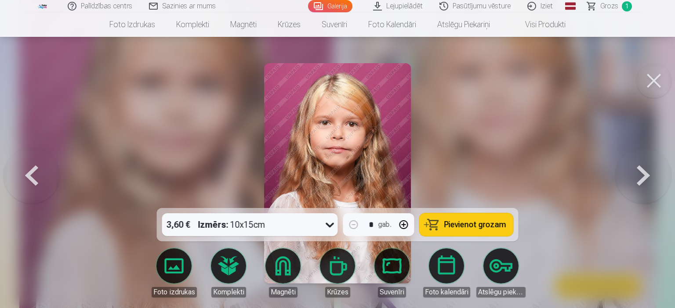
click at [29, 173] on button at bounding box center [32, 174] width 56 height 52
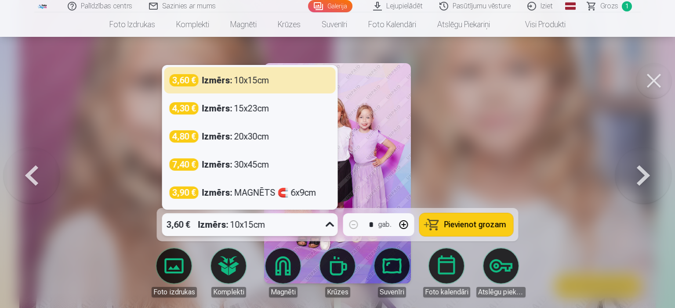
click at [324, 222] on icon at bounding box center [330, 225] width 14 height 14
click at [242, 81] on div "Izmērs : 10x15cm" at bounding box center [235, 80] width 67 height 12
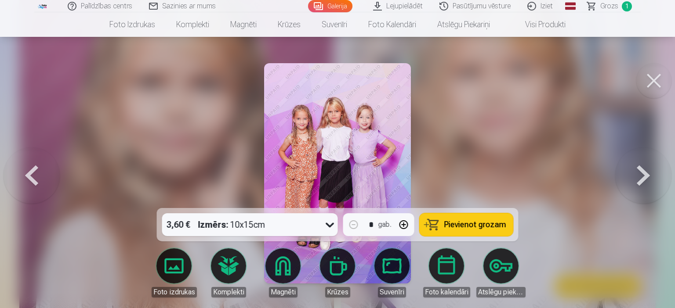
click at [473, 224] on span "Pievienot grozam" at bounding box center [475, 225] width 62 height 8
click at [641, 172] on button at bounding box center [643, 174] width 56 height 52
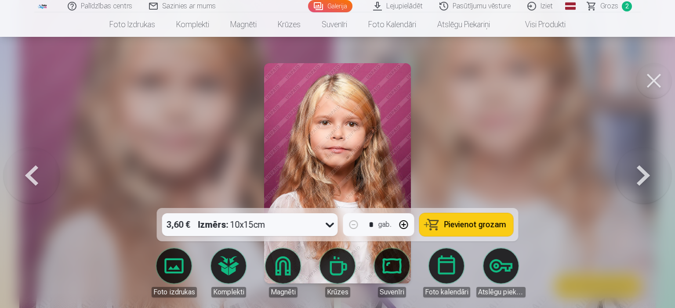
click at [641, 173] on button at bounding box center [643, 174] width 56 height 52
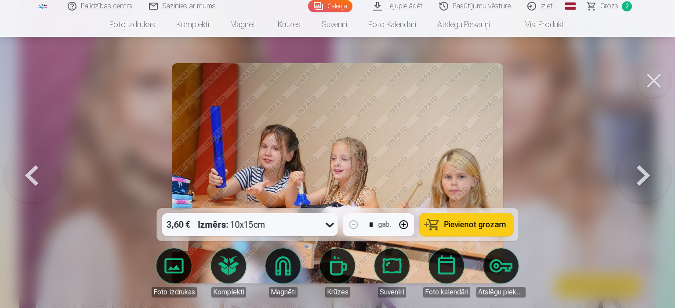
click at [641, 173] on button at bounding box center [643, 174] width 56 height 52
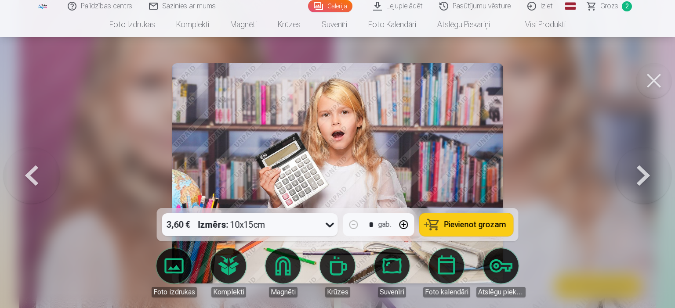
click at [641, 173] on button at bounding box center [643, 174] width 56 height 52
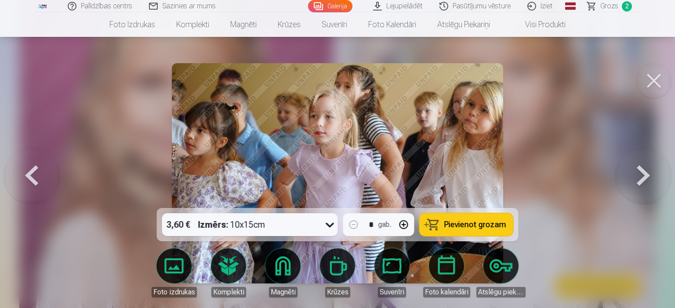
click at [641, 173] on button at bounding box center [643, 174] width 56 height 52
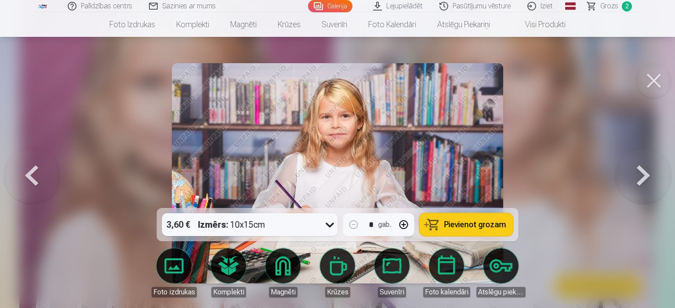
click at [641, 173] on button at bounding box center [643, 174] width 56 height 52
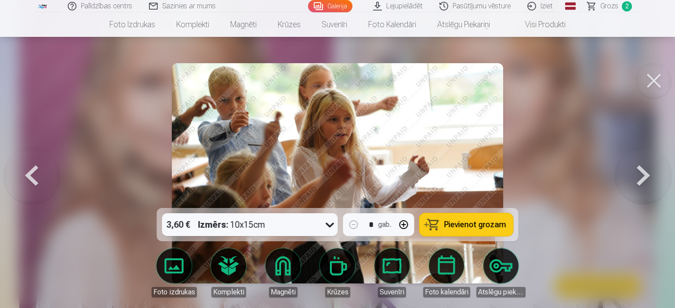
click at [641, 173] on button at bounding box center [643, 174] width 56 height 52
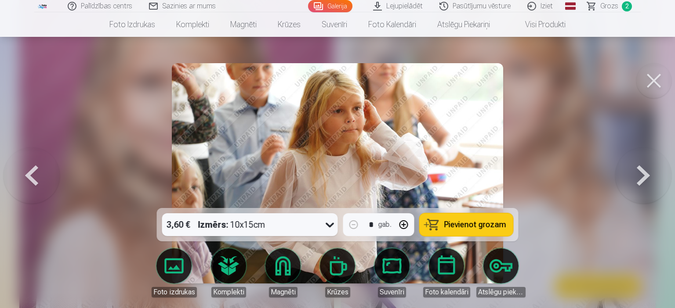
click at [641, 173] on button at bounding box center [643, 174] width 56 height 52
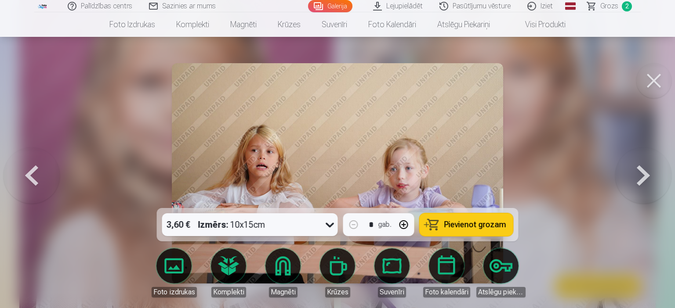
click at [641, 173] on button at bounding box center [643, 174] width 56 height 52
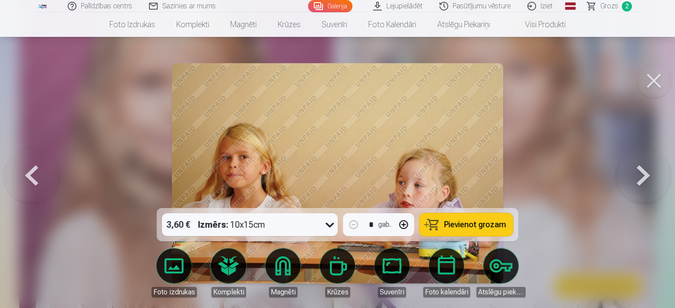
click at [641, 173] on button at bounding box center [643, 174] width 56 height 52
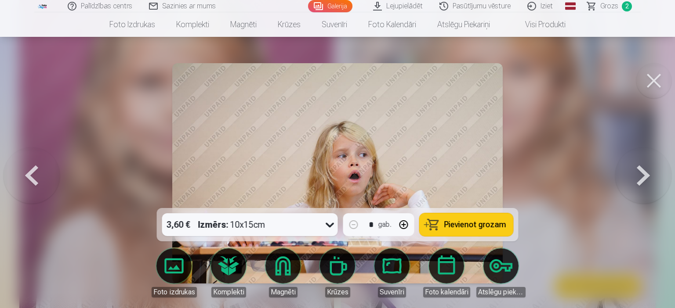
click at [641, 173] on button at bounding box center [643, 174] width 56 height 52
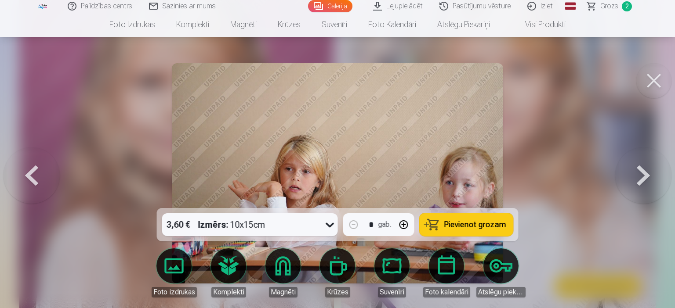
click at [641, 173] on button at bounding box center [643, 174] width 56 height 52
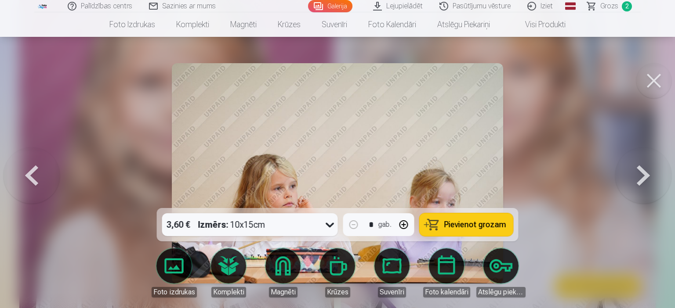
click at [641, 173] on button at bounding box center [643, 174] width 56 height 52
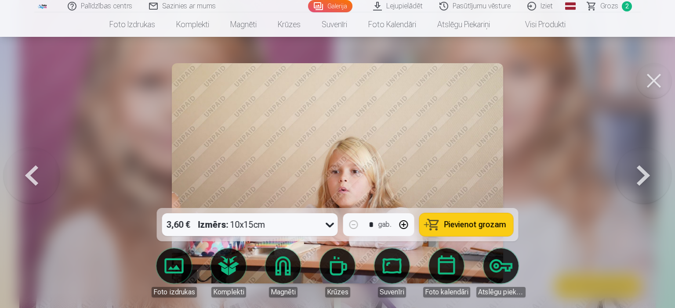
click at [641, 173] on button at bounding box center [643, 174] width 56 height 52
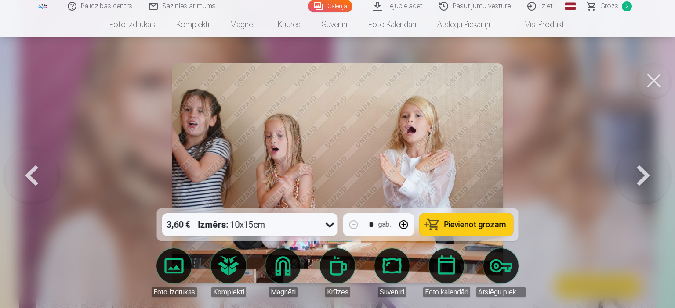
click at [641, 173] on button at bounding box center [643, 174] width 56 height 52
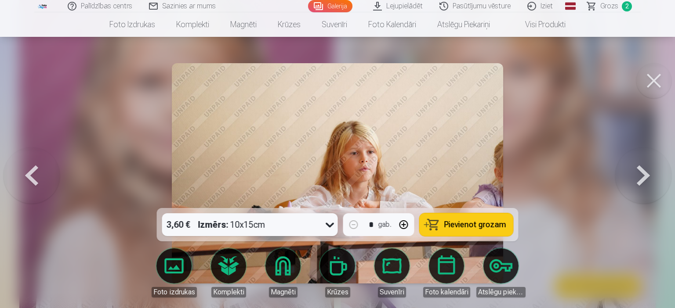
click at [641, 173] on button at bounding box center [643, 174] width 56 height 52
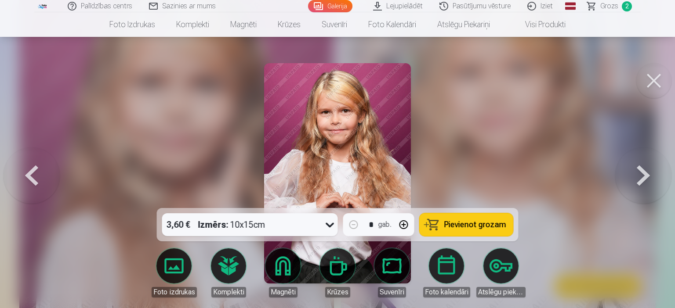
click at [641, 173] on button at bounding box center [643, 174] width 56 height 52
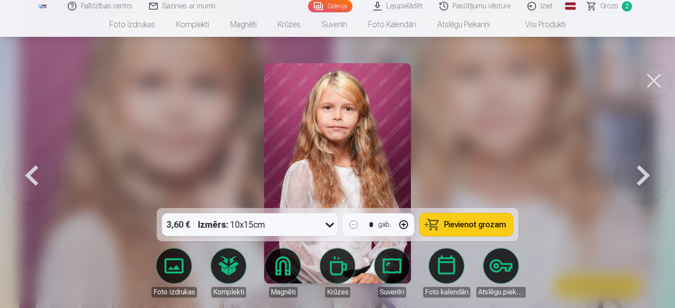
click at [641, 173] on button at bounding box center [643, 174] width 56 height 52
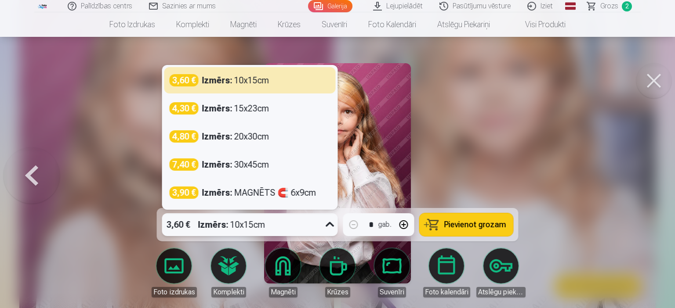
click at [329, 226] on icon at bounding box center [330, 224] width 8 height 5
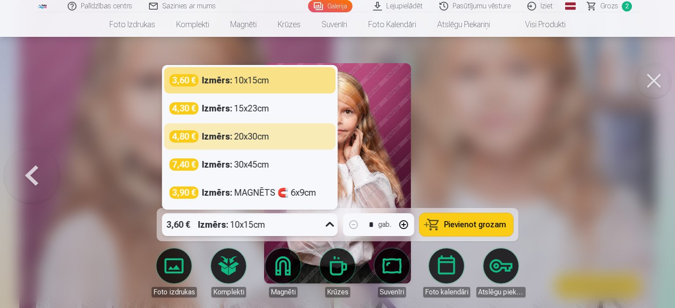
click at [248, 137] on div "Izmērs : 20x30cm" at bounding box center [235, 136] width 67 height 12
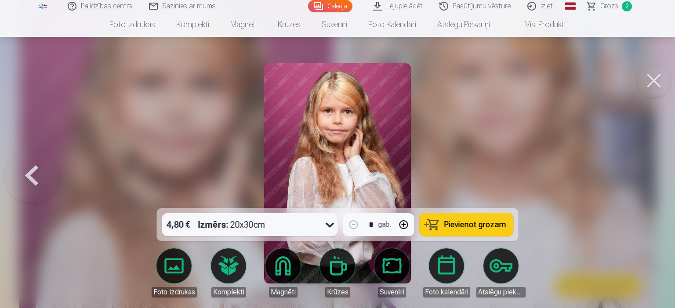
click at [402, 225] on button "button" at bounding box center [403, 224] width 21 height 21
click at [472, 230] on button "Pievienot grozam" at bounding box center [467, 225] width 94 height 23
type input "*"
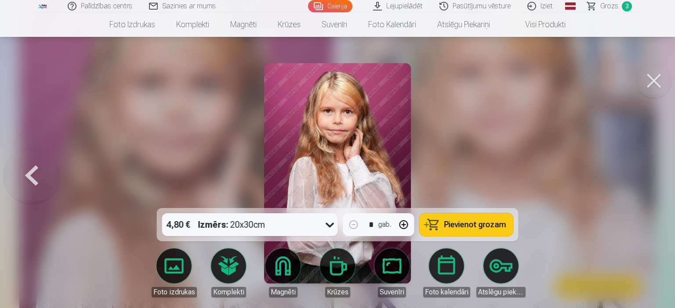
click at [606, 7] on span "Grozs" at bounding box center [609, 6] width 18 height 11
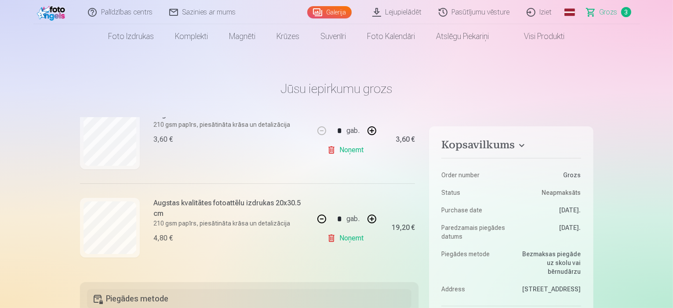
scroll to position [44, 0]
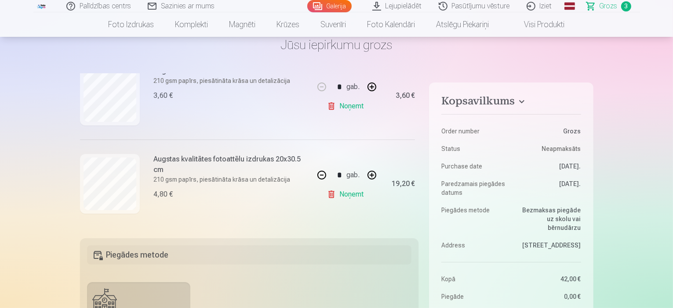
click at [353, 195] on link "Noņemt" at bounding box center [347, 195] width 40 height 18
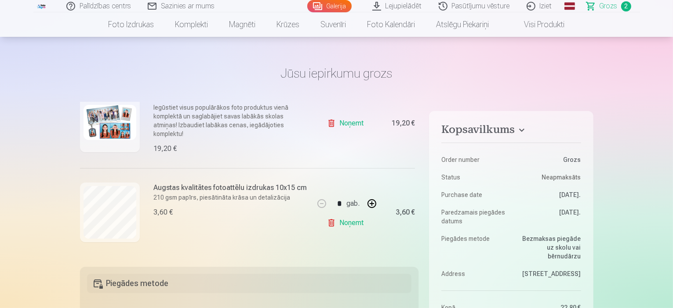
scroll to position [0, 0]
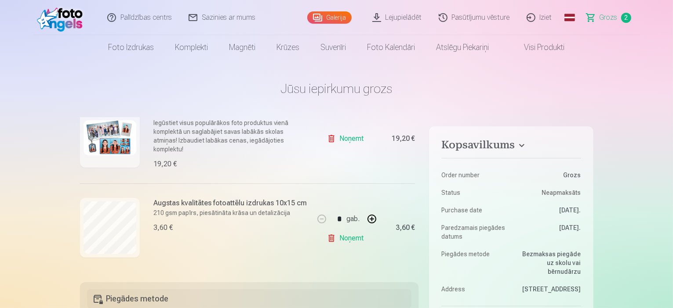
click at [333, 14] on link "Galerija" at bounding box center [329, 17] width 44 height 12
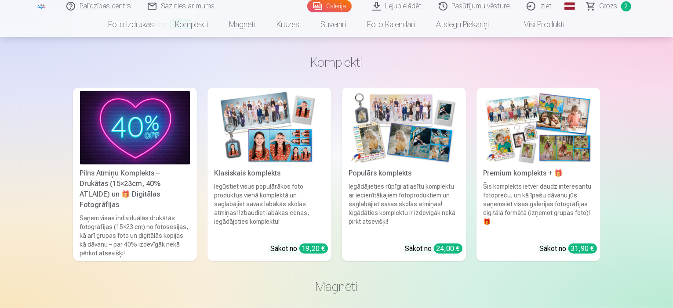
scroll to position [7644, 0]
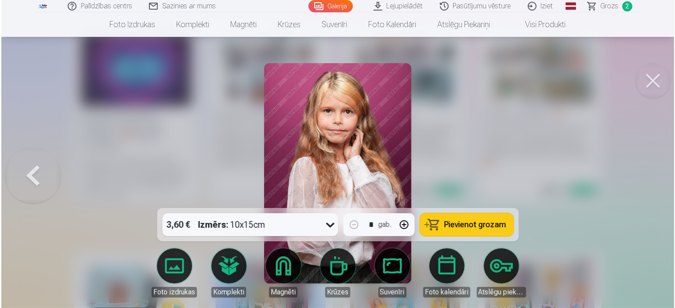
scroll to position [7669, 0]
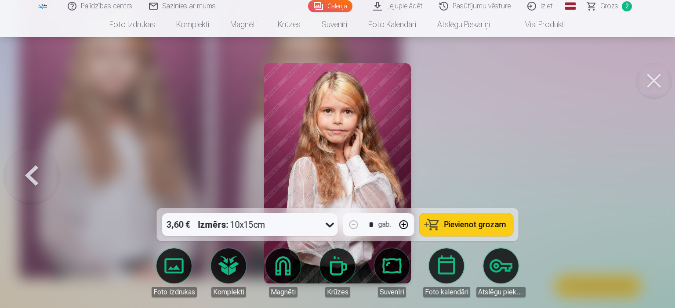
click at [330, 223] on icon at bounding box center [330, 225] width 14 height 14
click at [406, 224] on button "button" at bounding box center [403, 224] width 21 height 21
click at [404, 224] on button "button" at bounding box center [403, 224] width 21 height 21
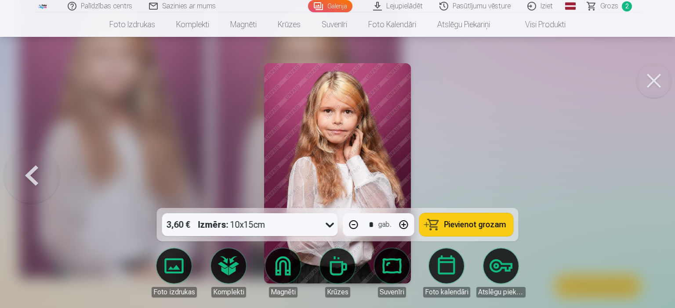
click at [443, 224] on button "Pievienot grozam" at bounding box center [467, 225] width 94 height 23
type input "*"
click at [608, 6] on span "Grozs" at bounding box center [609, 6] width 18 height 11
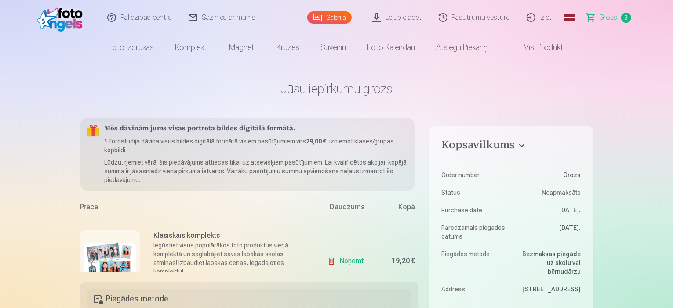
click at [564, 95] on h1 "Jūsu iepirkumu grozs" at bounding box center [336, 89] width 513 height 16
click at [548, 48] on link "Visi produkti" at bounding box center [537, 47] width 76 height 25
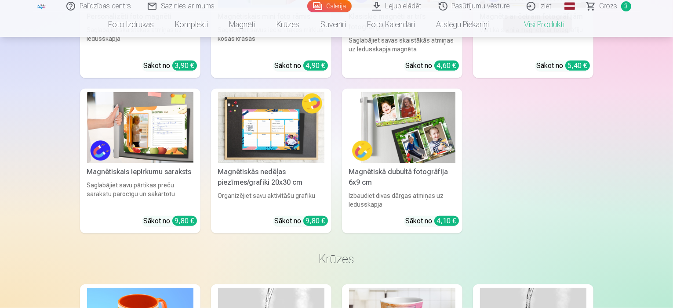
scroll to position [747, 0]
